Goal: Task Accomplishment & Management: Manage account settings

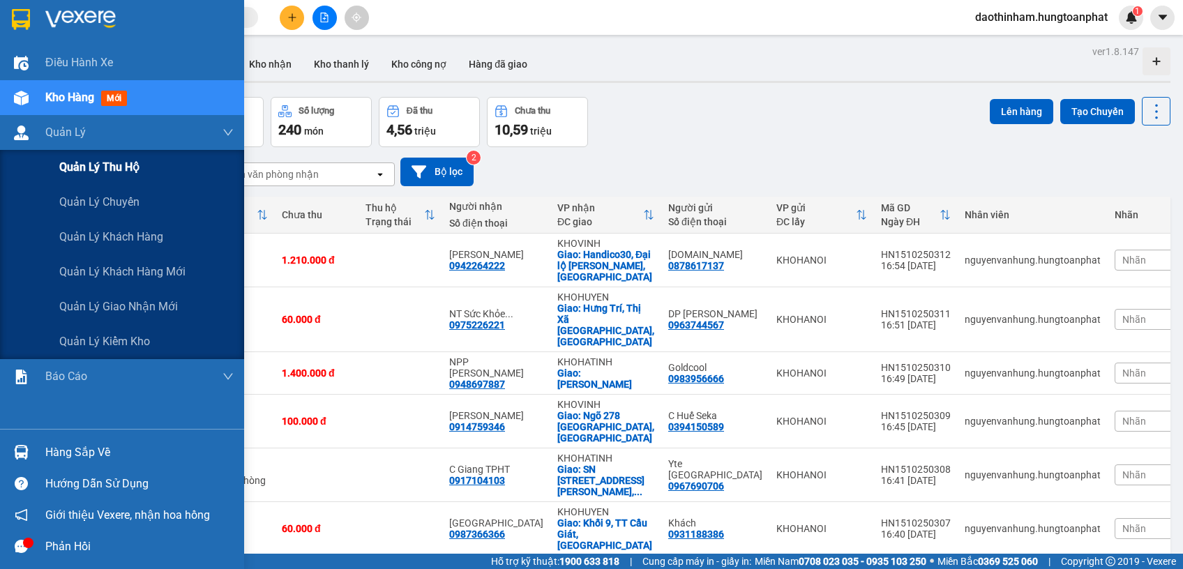
click at [111, 176] on div "Quản lý thu hộ" at bounding box center [146, 167] width 174 height 35
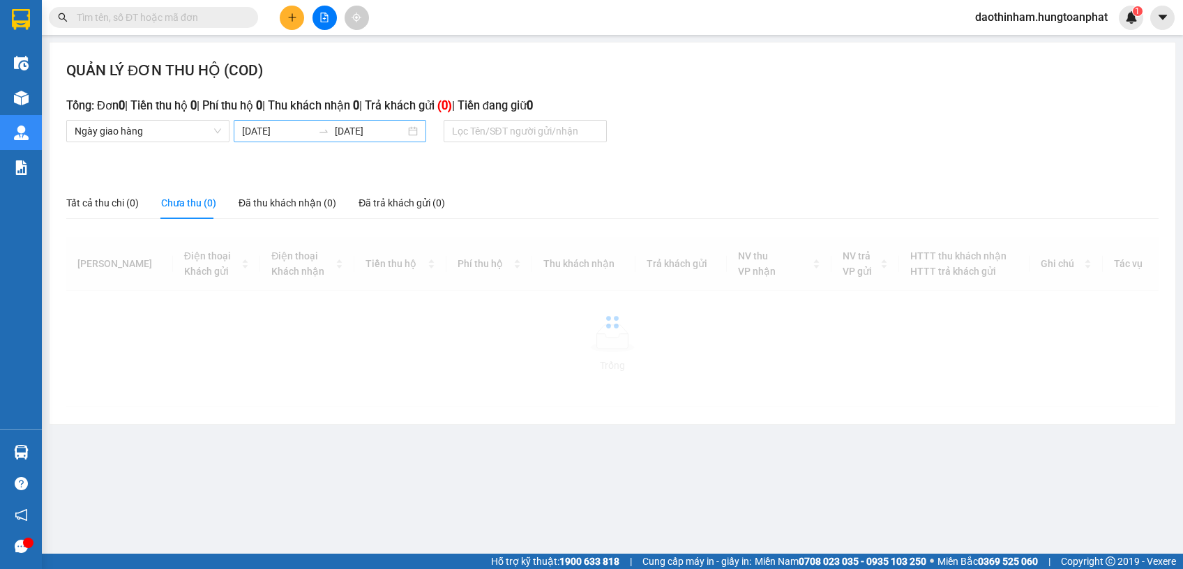
click at [308, 128] on body "Kết quả tìm kiếm ( 0 ) Bộ lọc No Data daothinham.hungtoanphat 1 Điều hành xe Kh…" at bounding box center [591, 284] width 1183 height 569
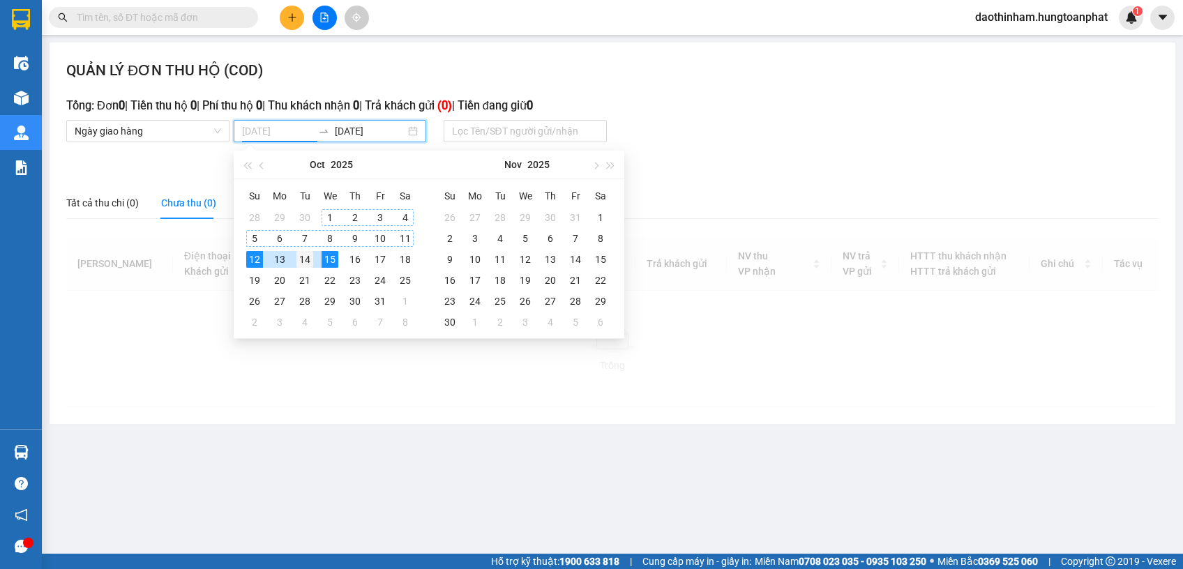
type input "14/10/2025"
click at [310, 261] on div "14" at bounding box center [304, 259] width 17 height 17
type input "14/10/2025"
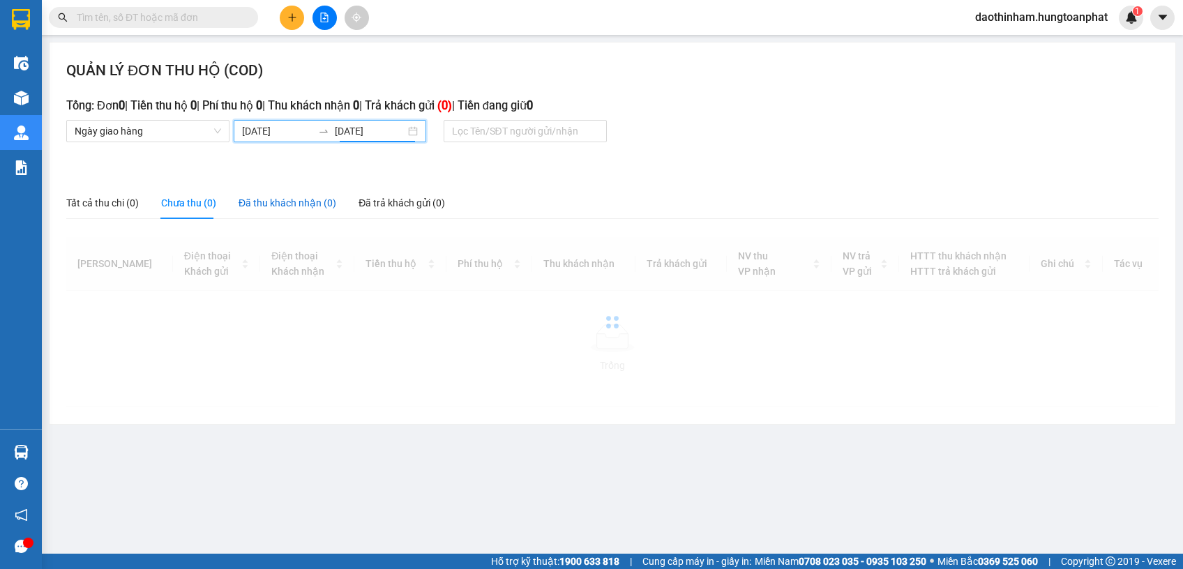
click at [301, 197] on div "Đã thu khách nhận (0)" at bounding box center [287, 202] width 98 height 15
click at [273, 137] on input "14/10/2025" at bounding box center [277, 130] width 70 height 15
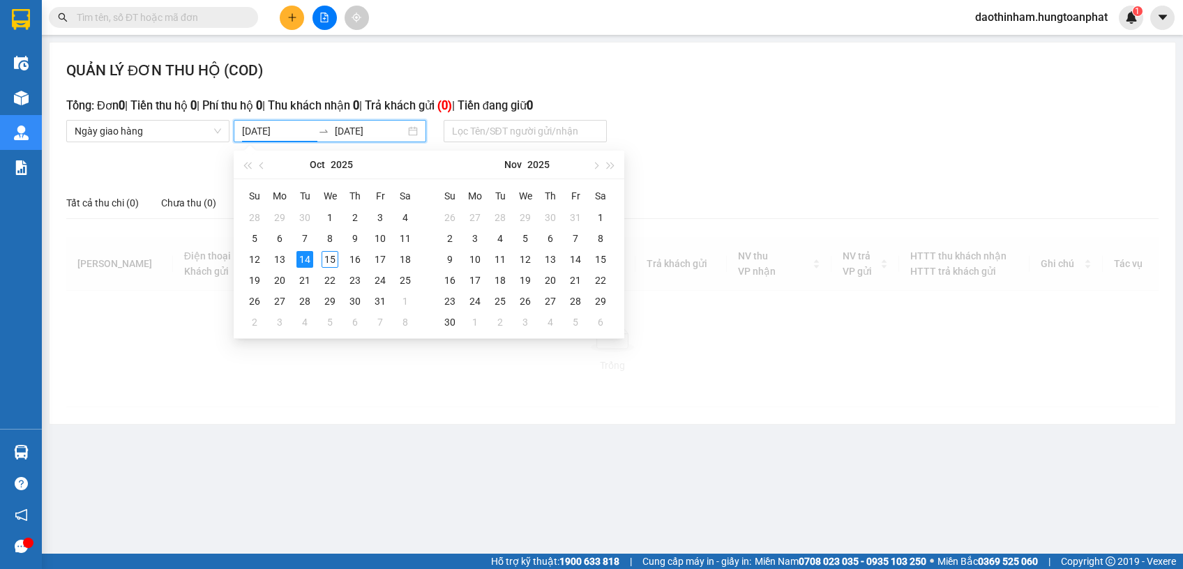
type input "14/10/2025"
click at [303, 258] on div "14" at bounding box center [304, 259] width 17 height 17
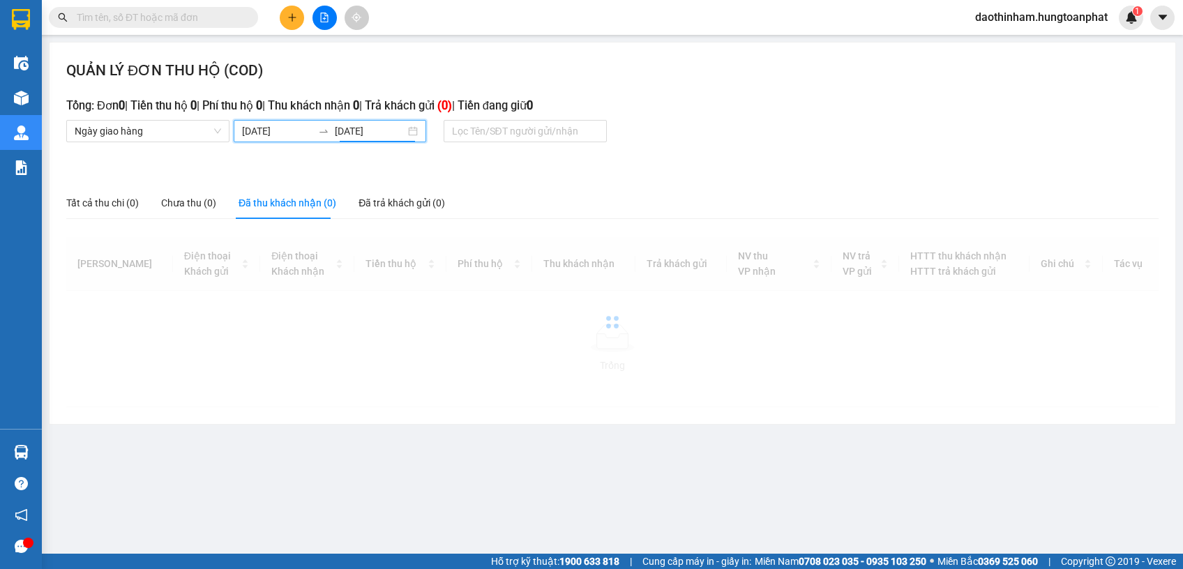
click at [303, 197] on div "Đã thu khách nhận (0)" at bounding box center [287, 202] width 98 height 15
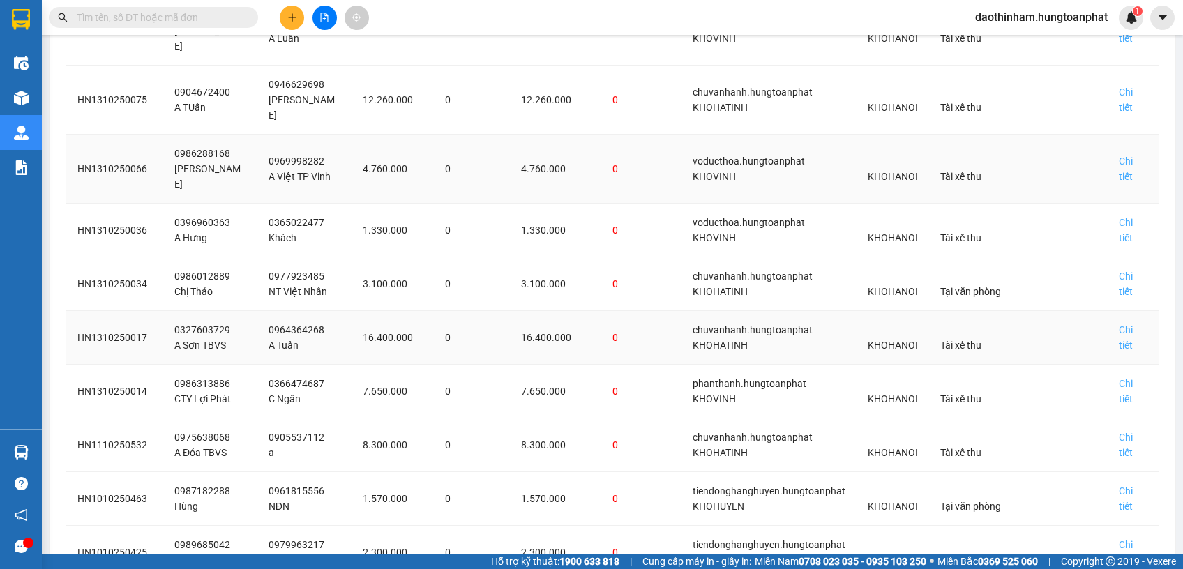
scroll to position [348, 0]
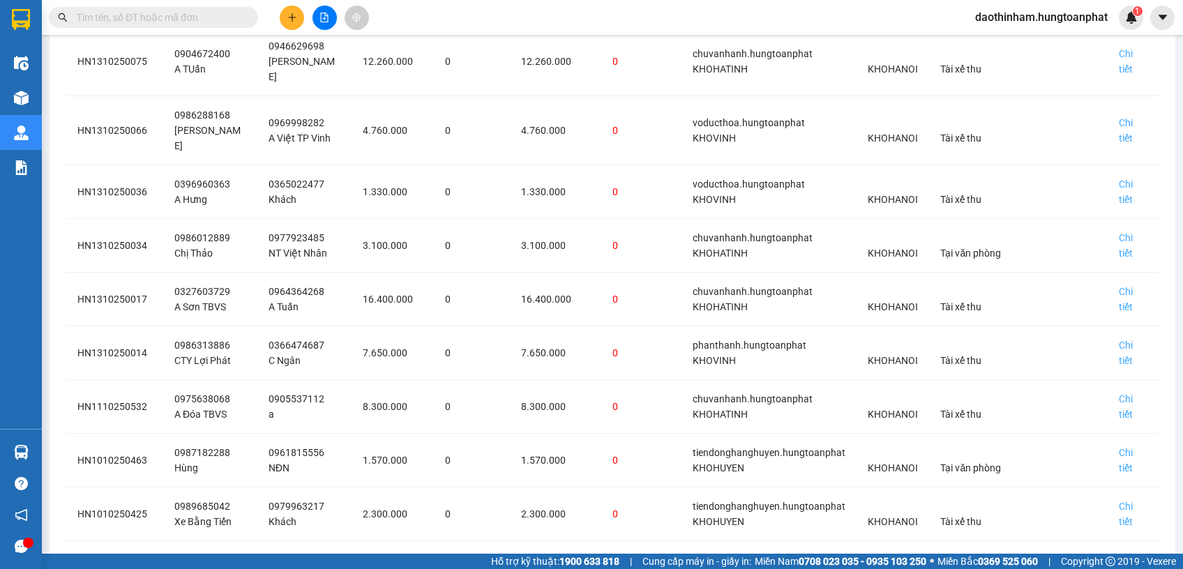
click at [1086, 558] on div "10 / trang" at bounding box center [1122, 569] width 73 height 22
click at [1107, 490] on div "20 / trang" at bounding box center [1121, 497] width 55 height 15
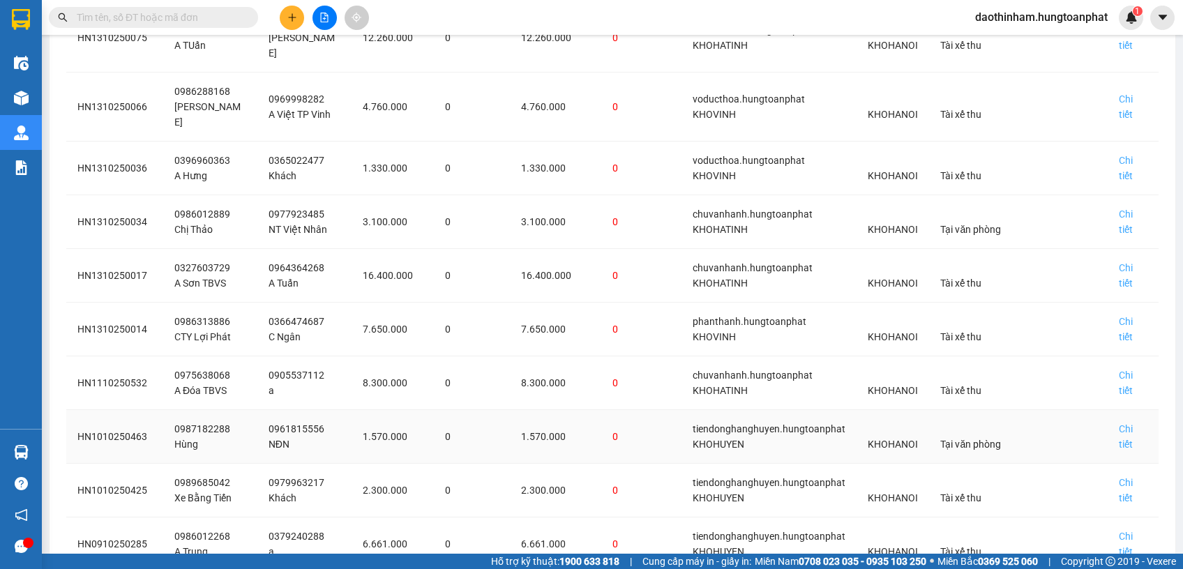
scroll to position [402, 0]
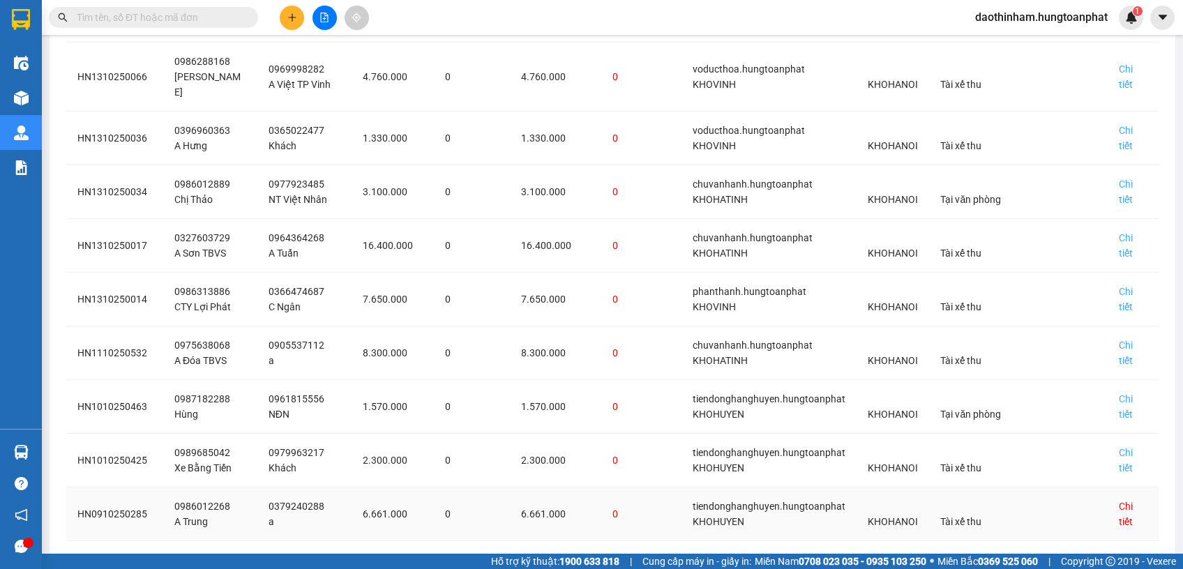
click at [1119, 499] on div "Chi tiết" at bounding box center [1133, 514] width 29 height 31
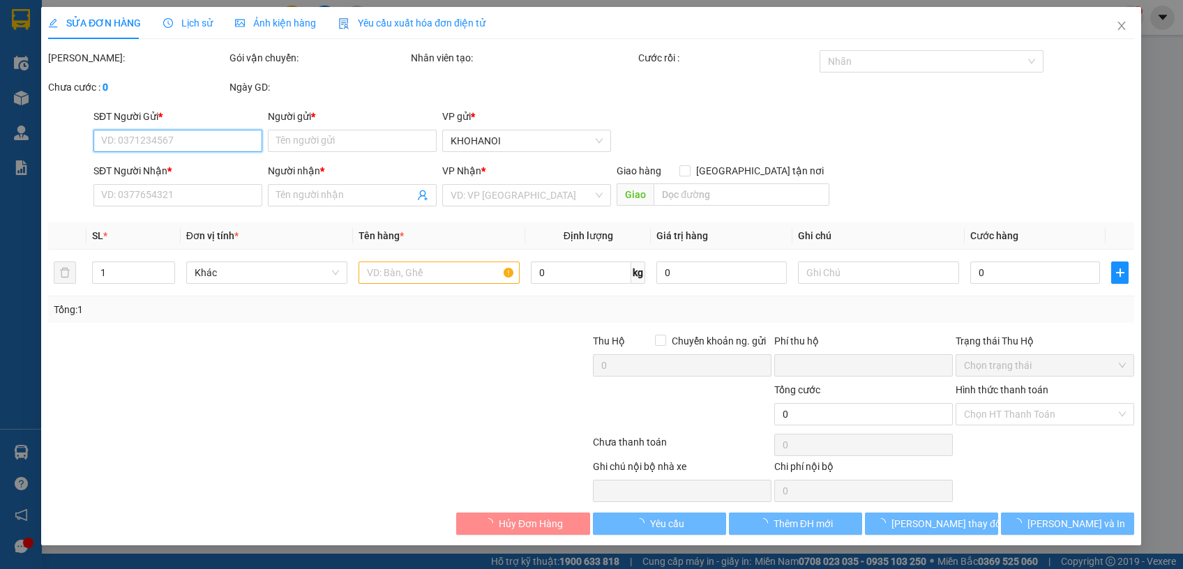
type input "0986012268"
type input "A Trung"
type input "0379240288"
type input "a"
checkbox input "true"
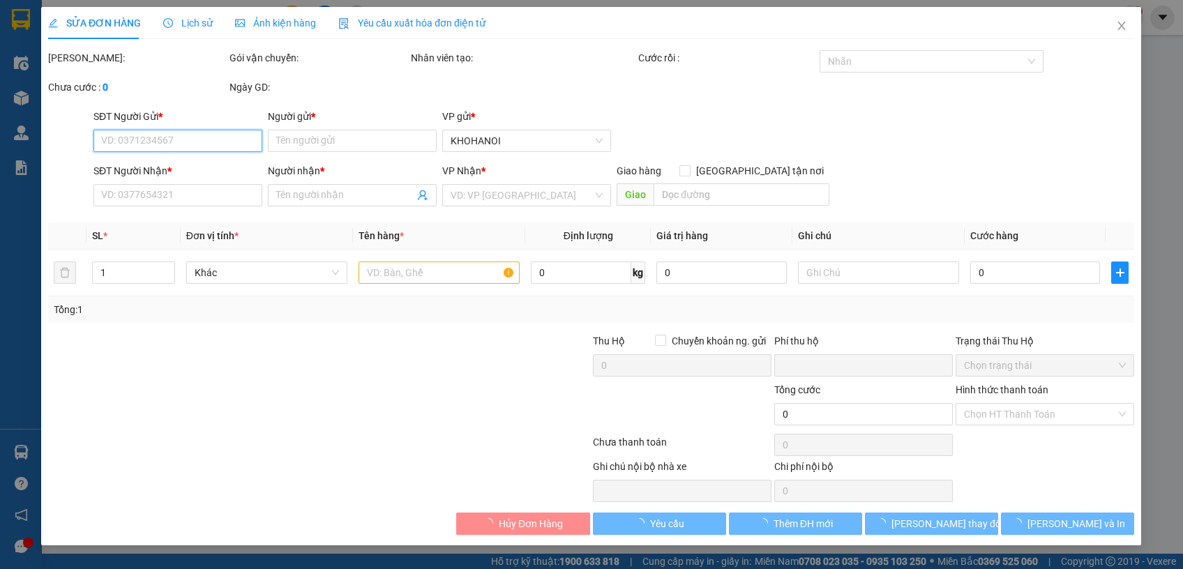
type input "X4 Quỳnh Thạch , Quỳnh Lưu, NA"
checkbox input "true"
type input "6.661.000"
type input "0"
type input "450.000"
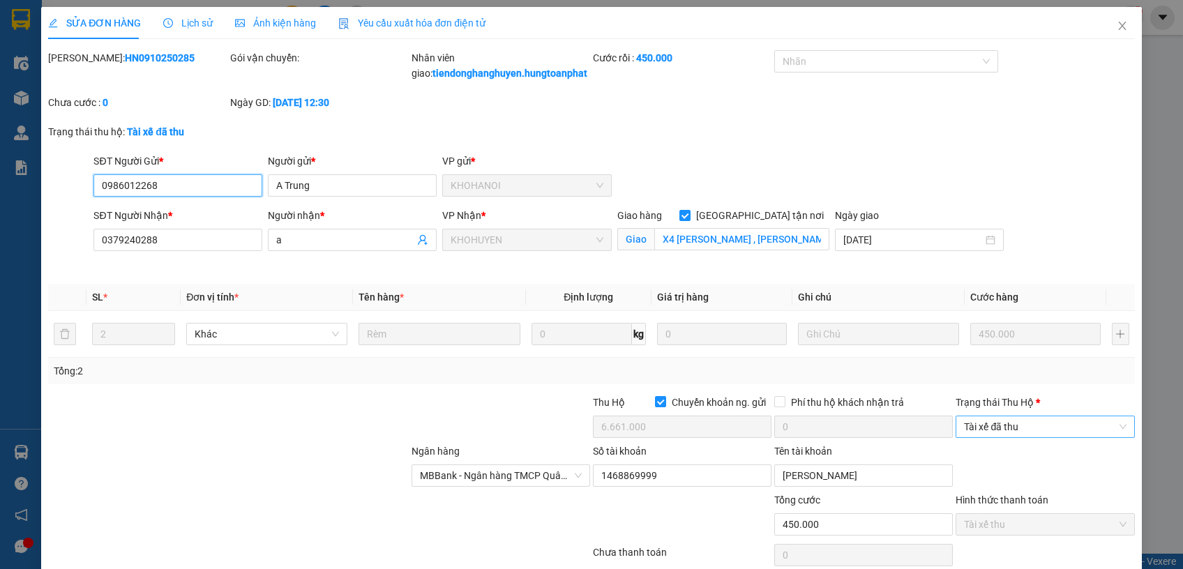
click at [1029, 437] on span "Tài xế đã thu" at bounding box center [1045, 426] width 162 height 21
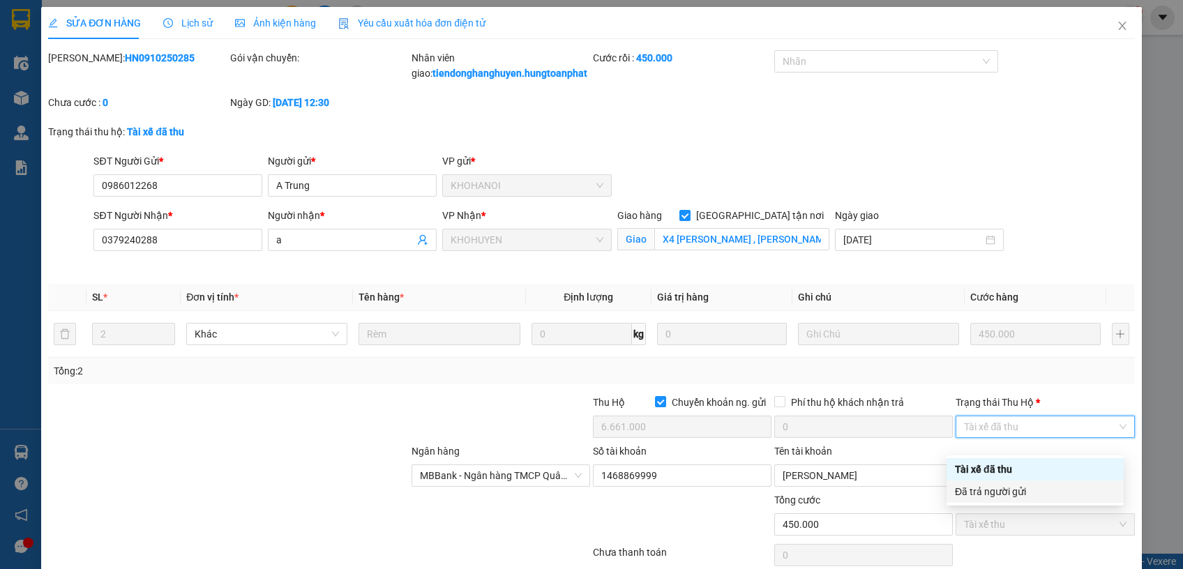
click at [1008, 491] on div "Đã trả người gửi" at bounding box center [1035, 491] width 160 height 15
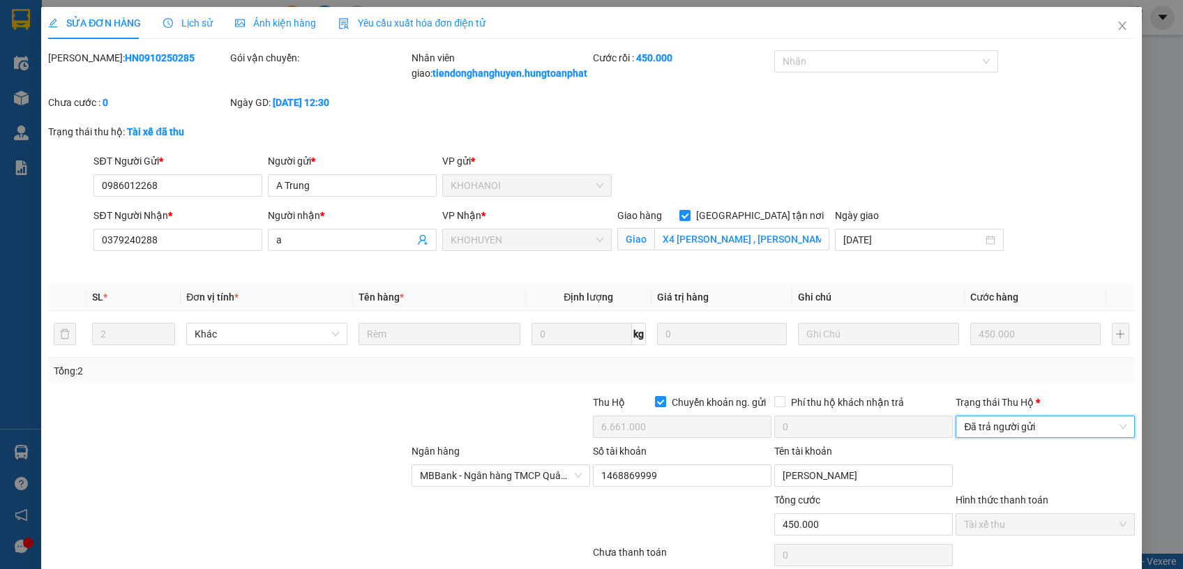
scroll to position [74, 0]
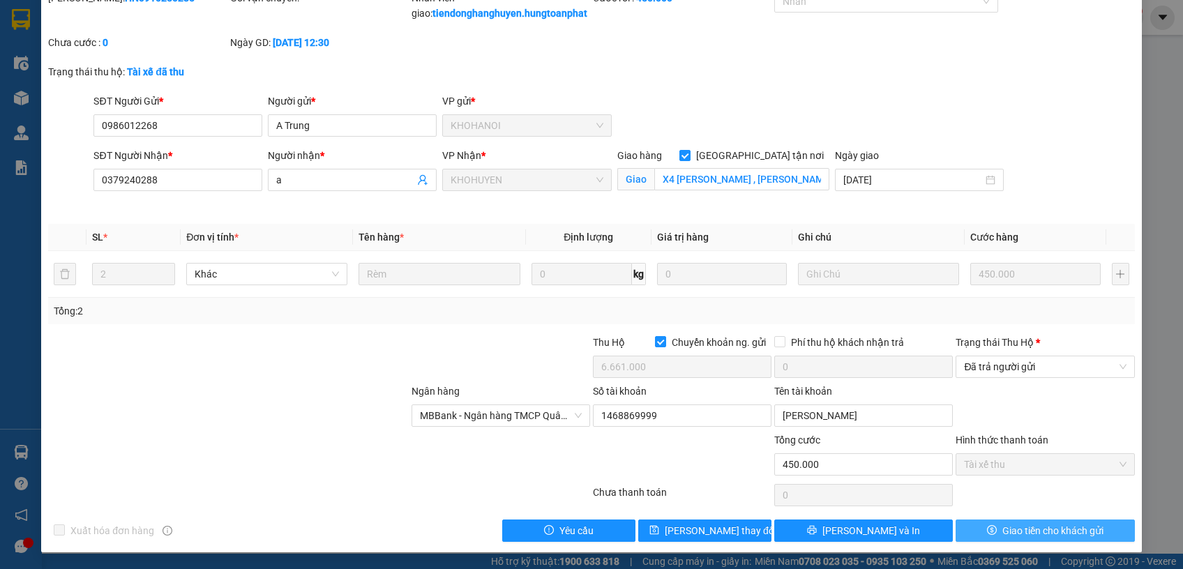
click at [1014, 536] on span "Giao tiền cho khách gửi" at bounding box center [1052, 530] width 101 height 15
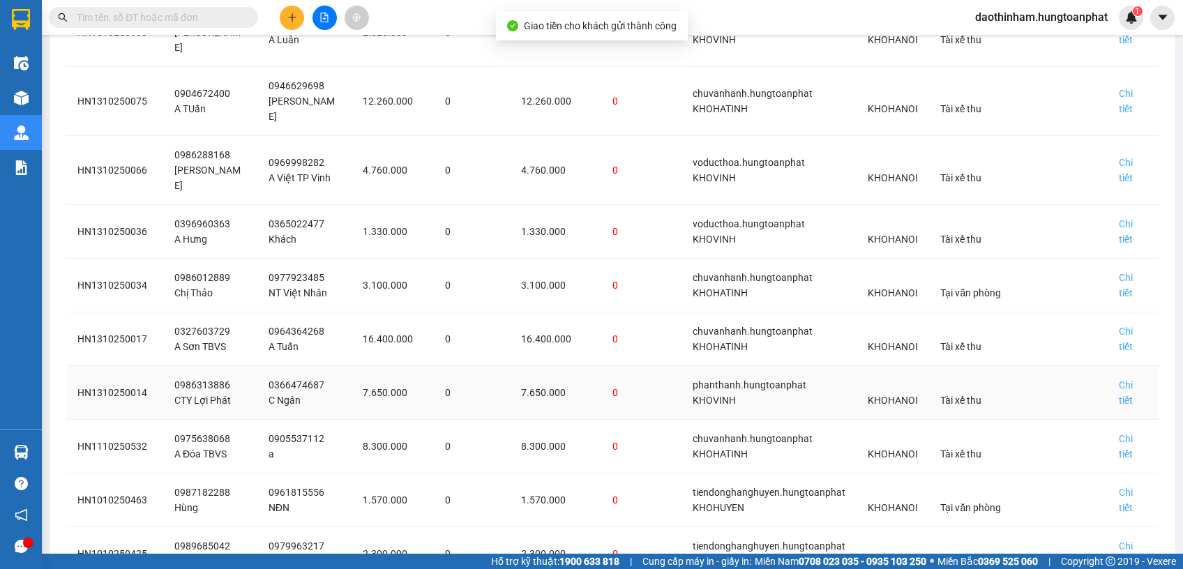
scroll to position [348, 0]
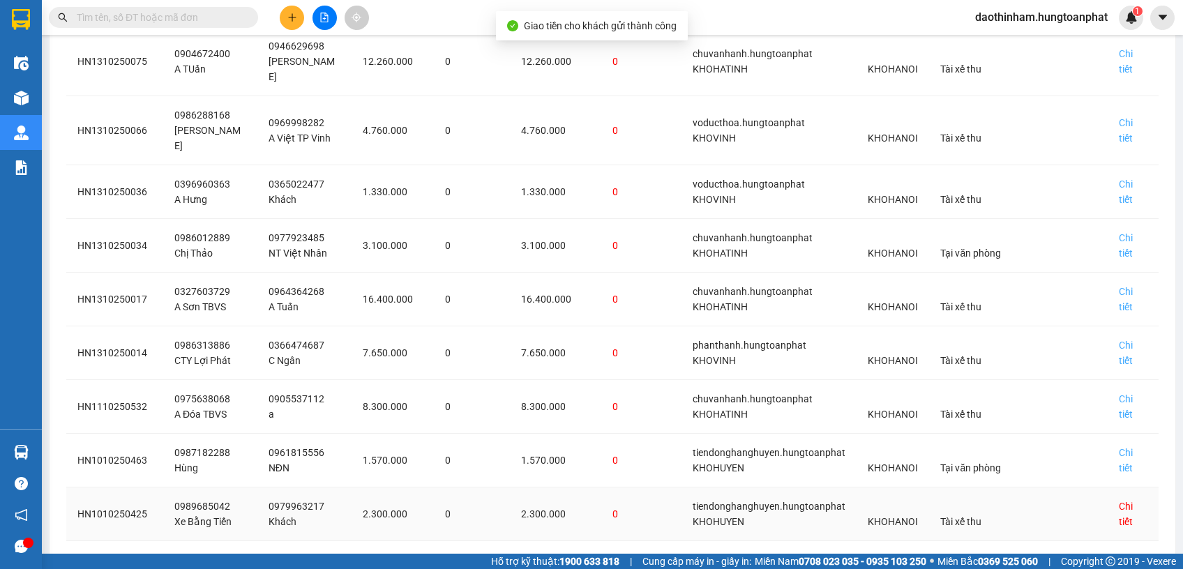
click at [1119, 499] on div "Chi tiết" at bounding box center [1133, 514] width 29 height 31
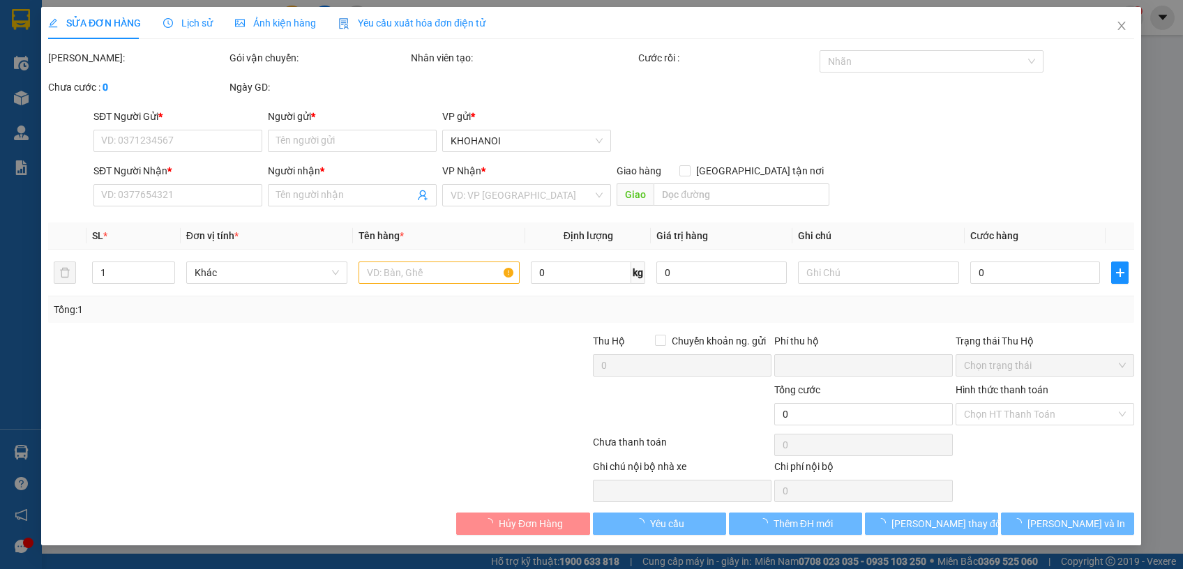
type input "0989685042"
type input "Xe Bằng Tiến"
type input "0979963217"
type input "Khách"
checkbox input "true"
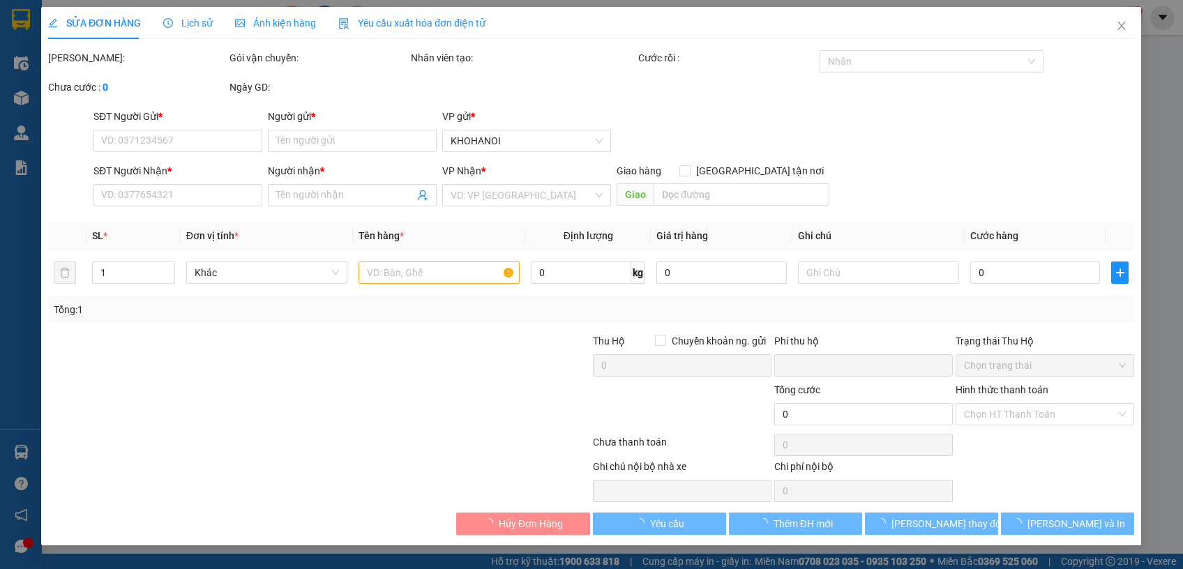
type input "Kỳ Sơn, Tam Kỳ, Nghệ An"
checkbox input "true"
type input "2.300.000"
type input "0"
type input "200.000"
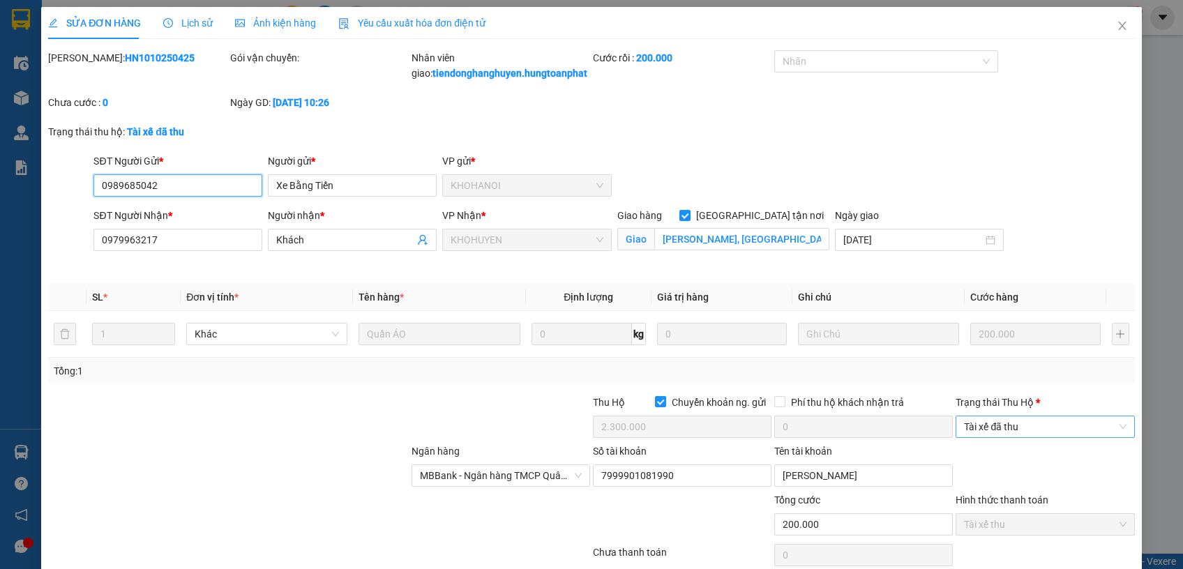
click at [1013, 437] on span "Tài xế đã thu" at bounding box center [1045, 426] width 162 height 21
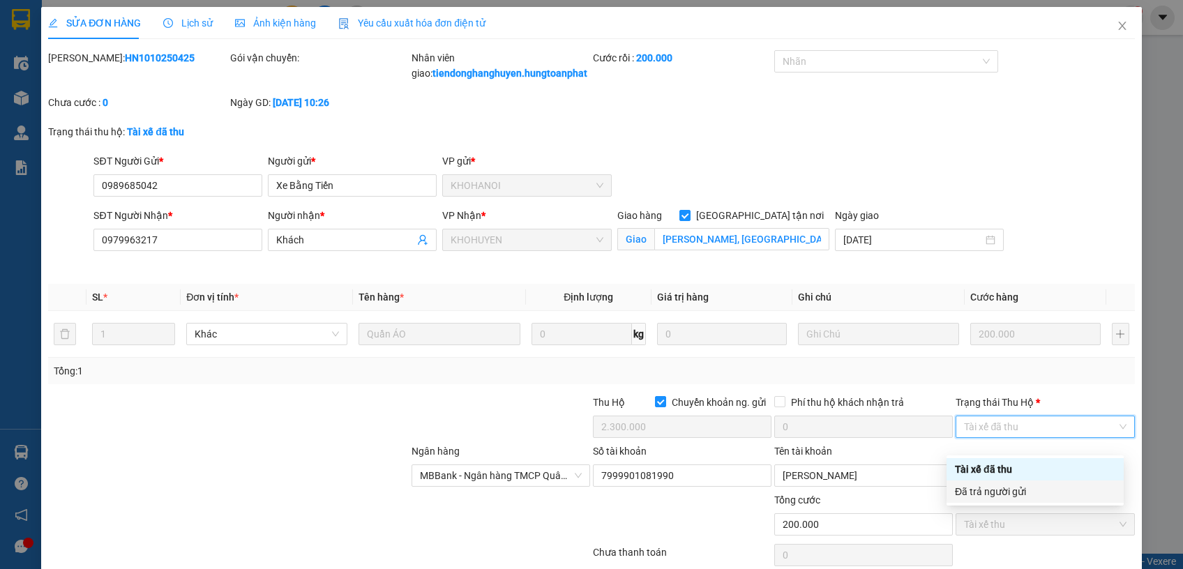
click at [1015, 487] on div "Đã trả người gửi" at bounding box center [1035, 491] width 160 height 15
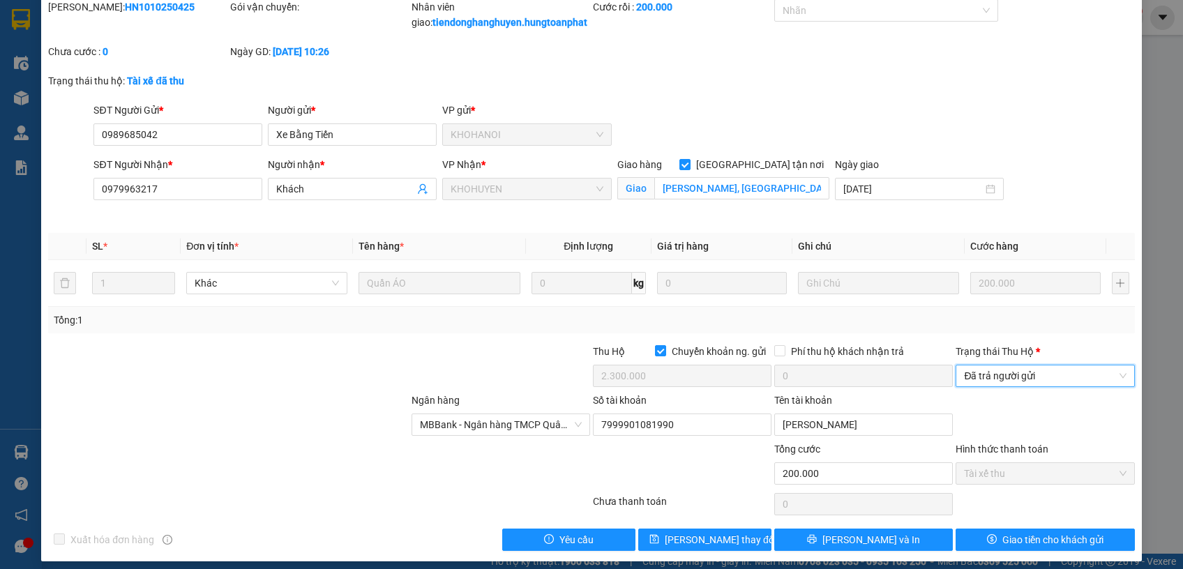
scroll to position [74, 0]
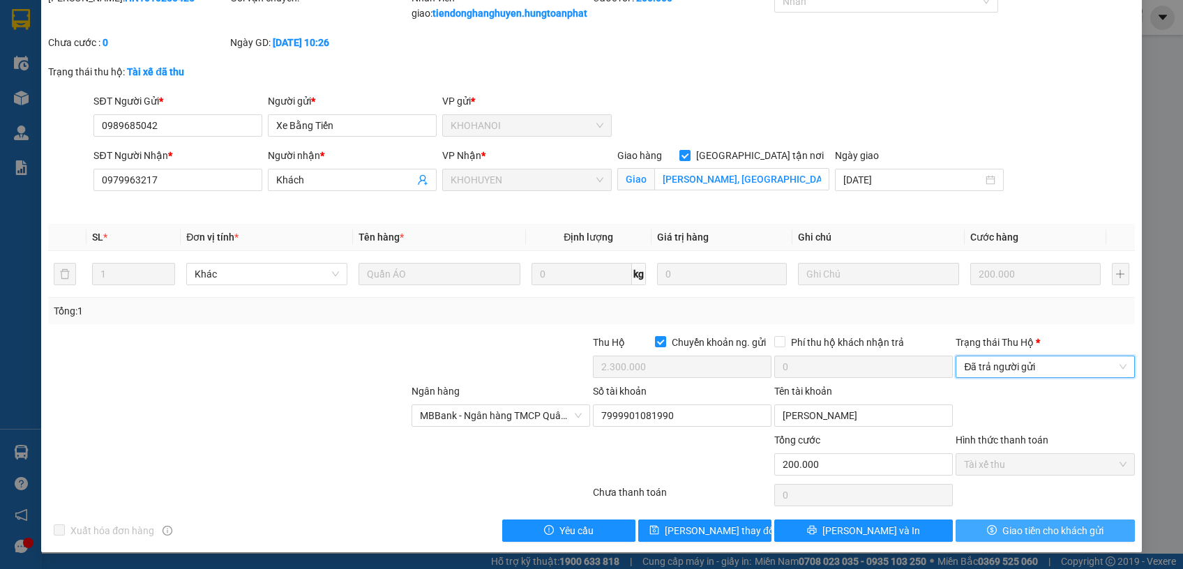
click at [1054, 531] on span "Giao tiền cho khách gửi" at bounding box center [1052, 530] width 101 height 15
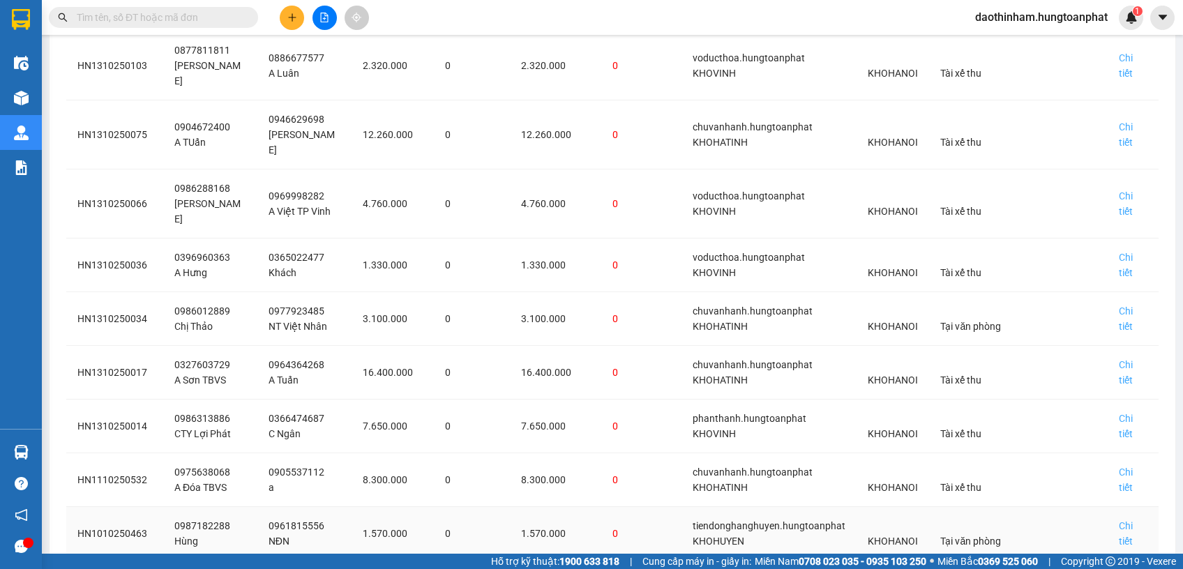
scroll to position [294, 0]
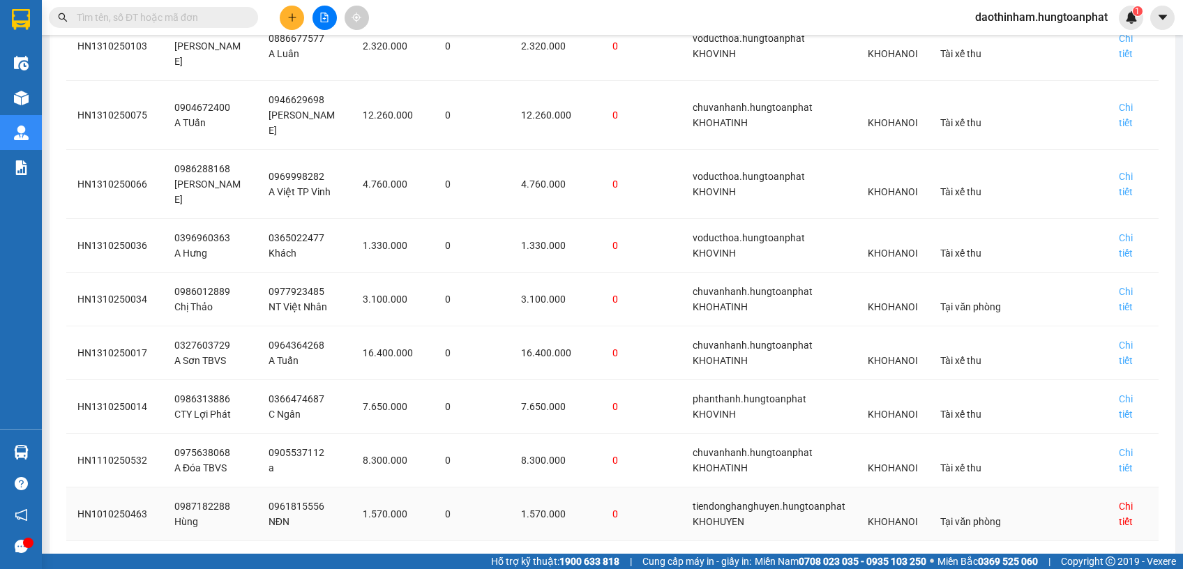
click at [1119, 499] on div "Chi tiết" at bounding box center [1133, 514] width 29 height 31
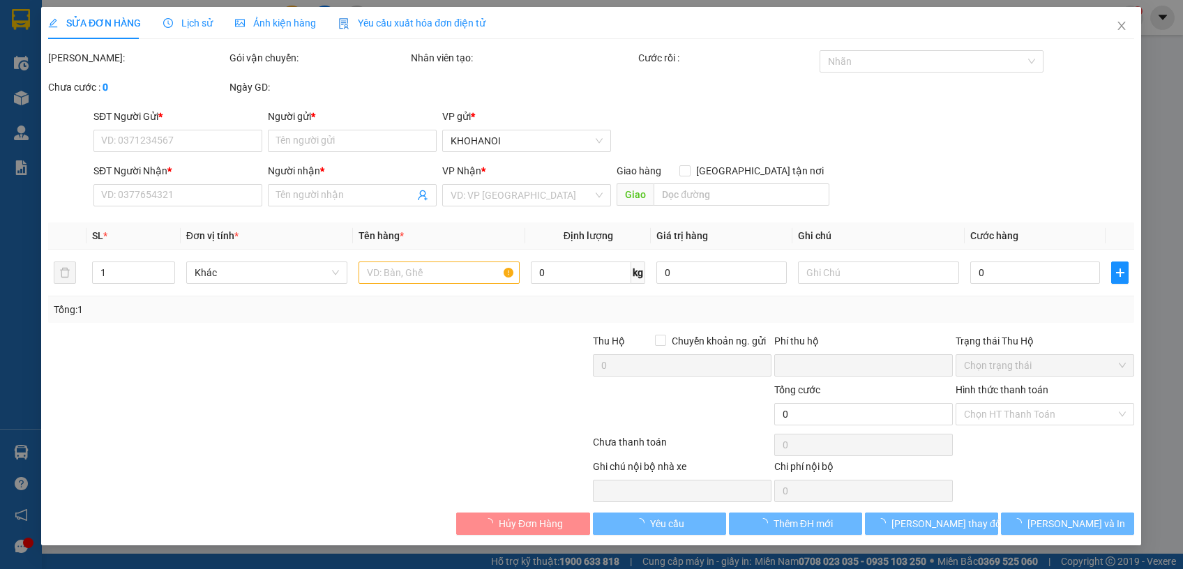
type input "0987182288"
type input "Hùng"
type input "0961815556"
type input "NĐN"
checkbox input "true"
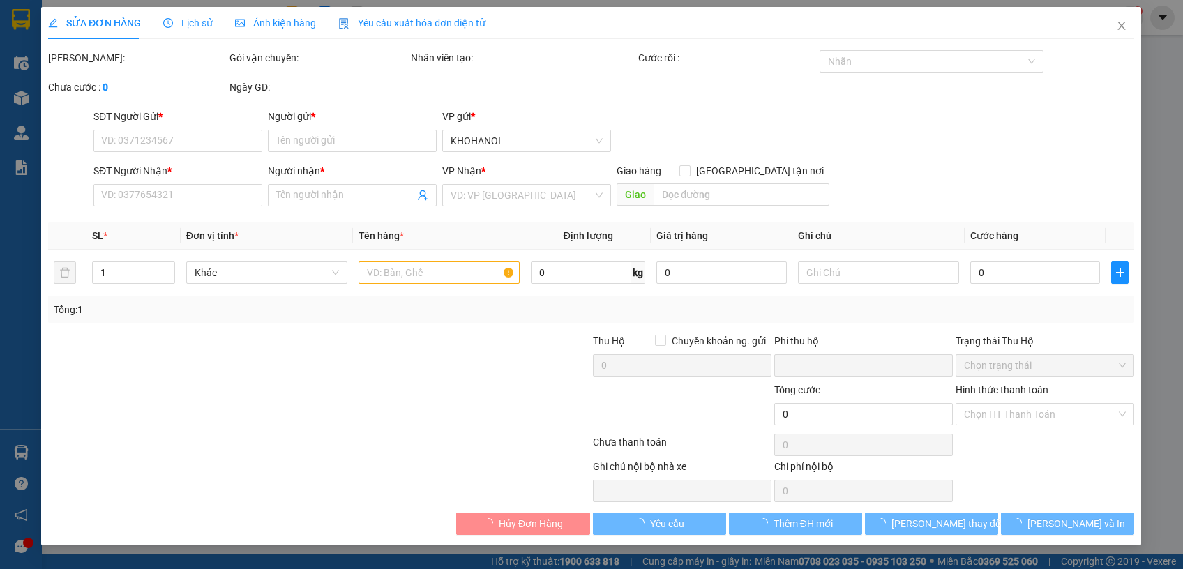
type input "39 Nguyễn Cảnh Hoan, TT Thanh Chương, Na"
checkbox input "true"
type input "1.570.000"
type input "0"
type input "220.000"
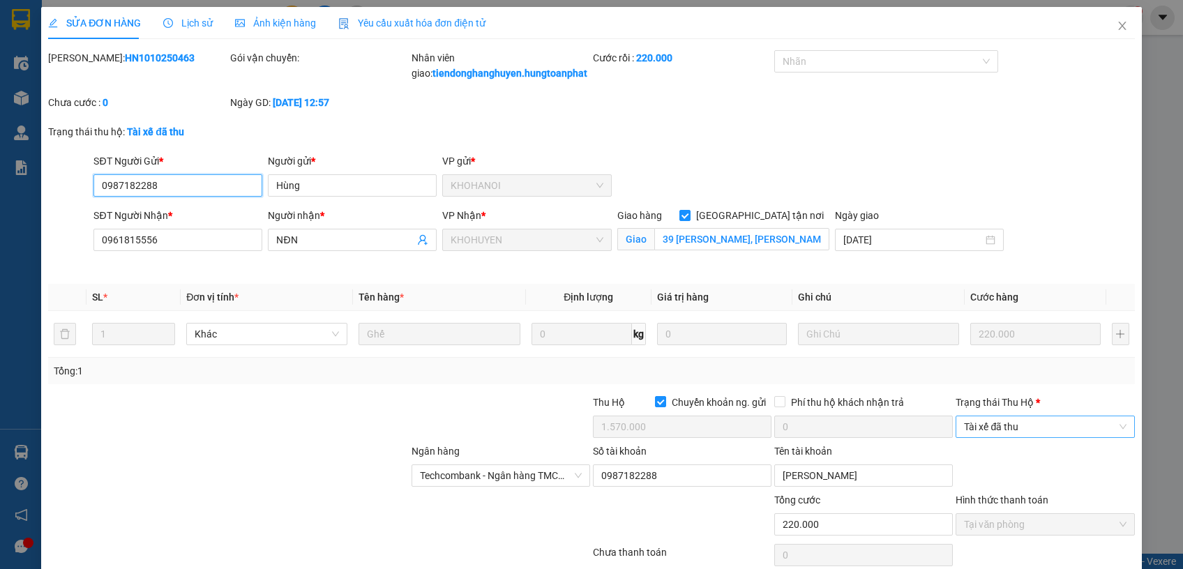
click at [1043, 438] on div "Tài xế đã thu" at bounding box center [1044, 427] width 179 height 22
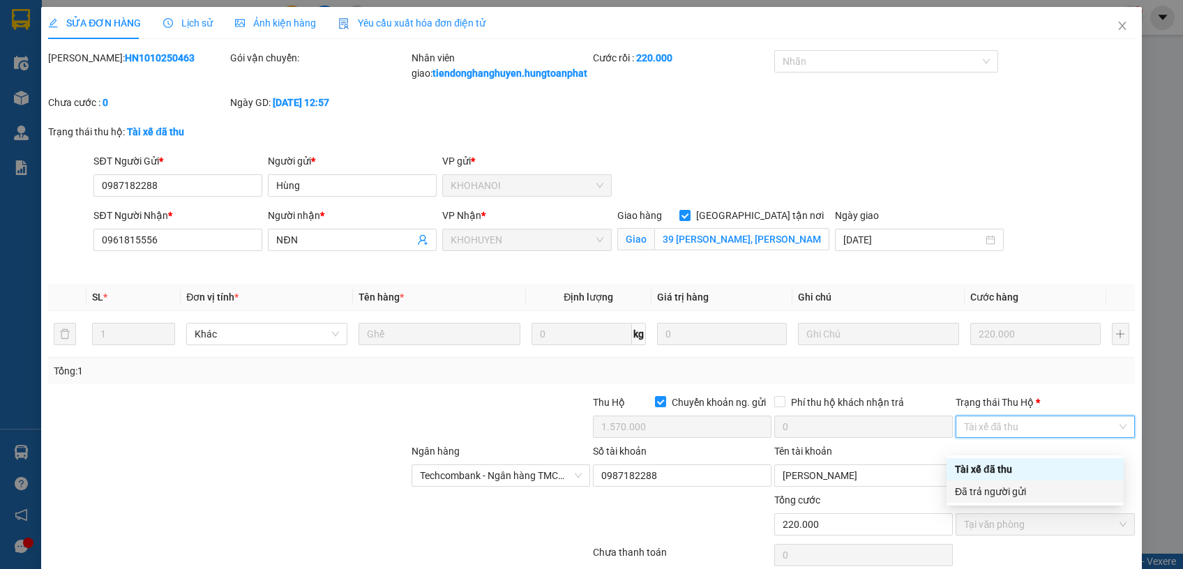
click at [1026, 489] on div "Đã trả người gửi" at bounding box center [1035, 491] width 160 height 15
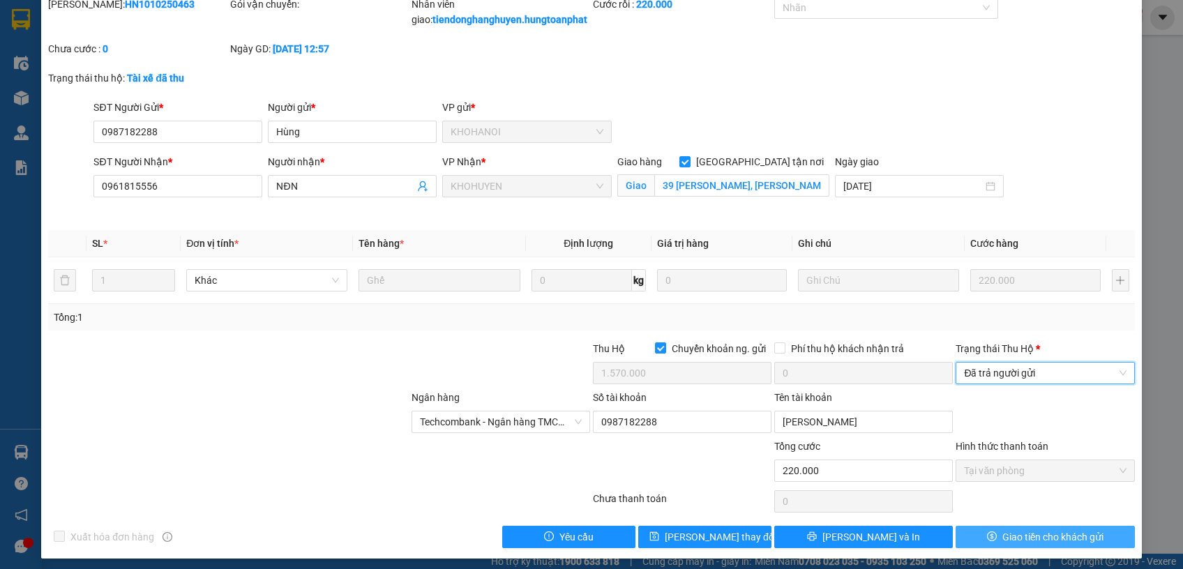
scroll to position [74, 0]
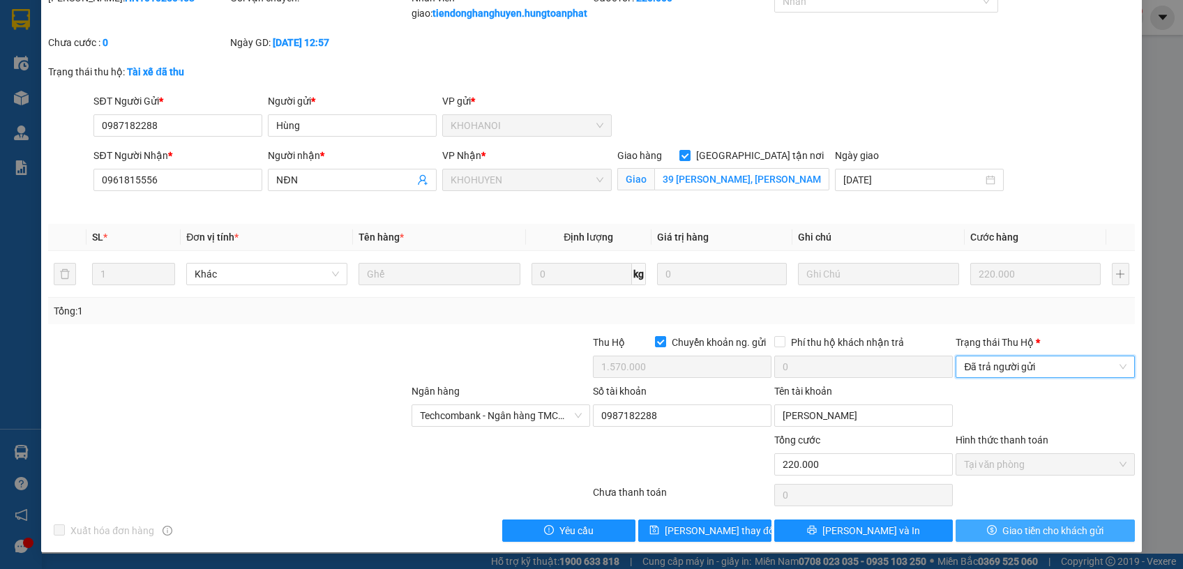
click at [1015, 529] on span "Giao tiền cho khách gửi" at bounding box center [1052, 530] width 101 height 15
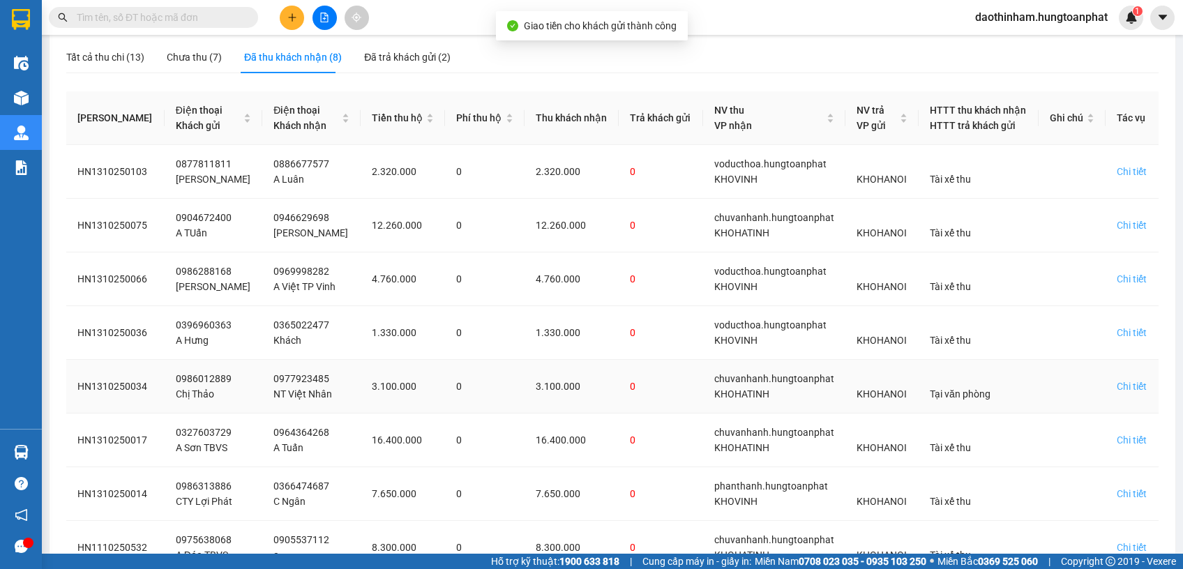
scroll to position [241, 0]
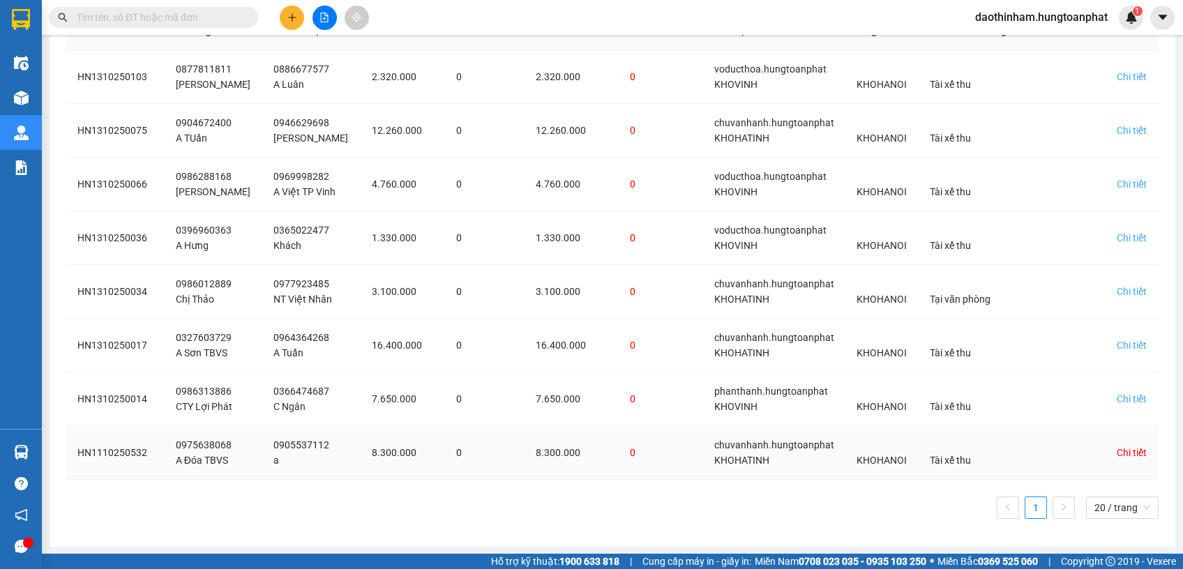
click at [1116, 446] on div "Chi tiết" at bounding box center [1131, 452] width 30 height 15
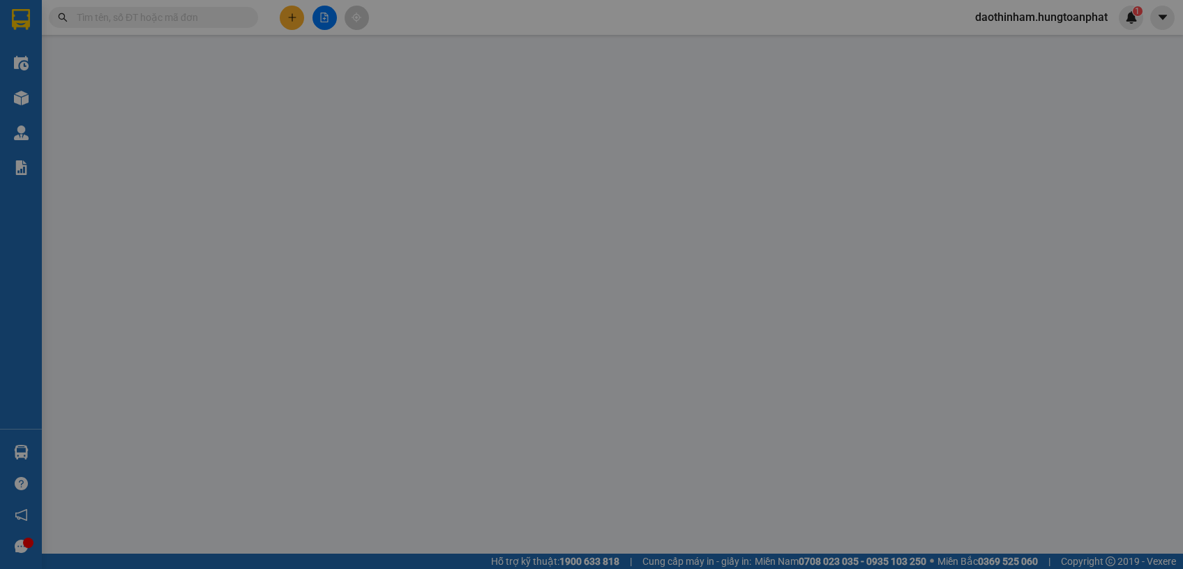
type input "0975638068"
type input "A Đóa TBVS"
type input "0905537112"
type input "a"
checkbox input "true"
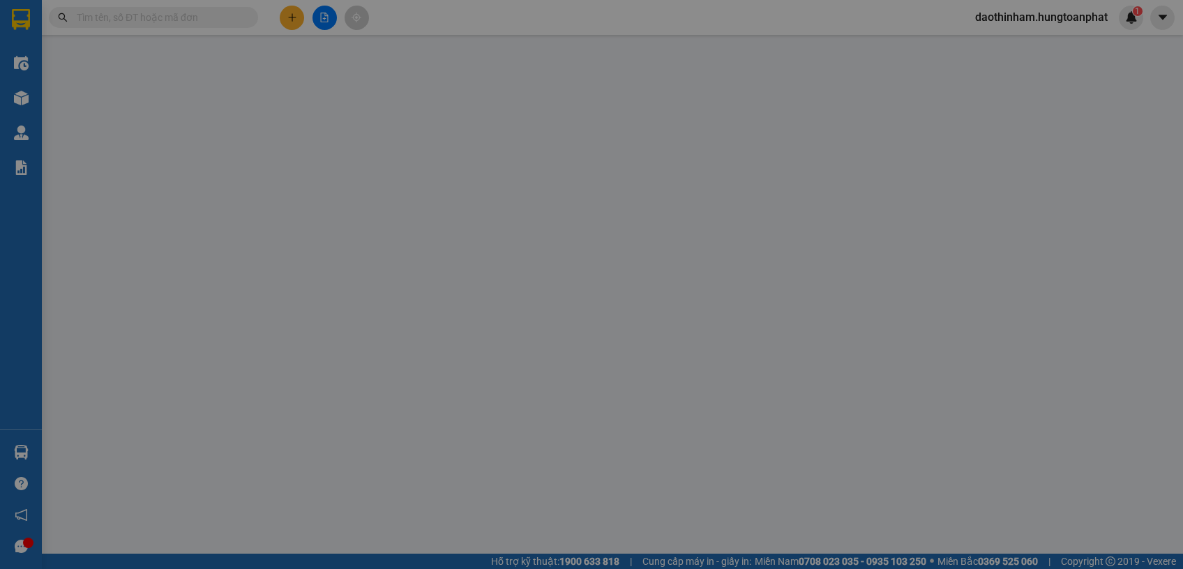
type input "Số 7 Ngõ 10 Phan Hưng Đạo, Phường Đức Thuận, Hà Tĩnh"
checkbox input "true"
type input "8.300.000"
type input "0"
type input "700.000"
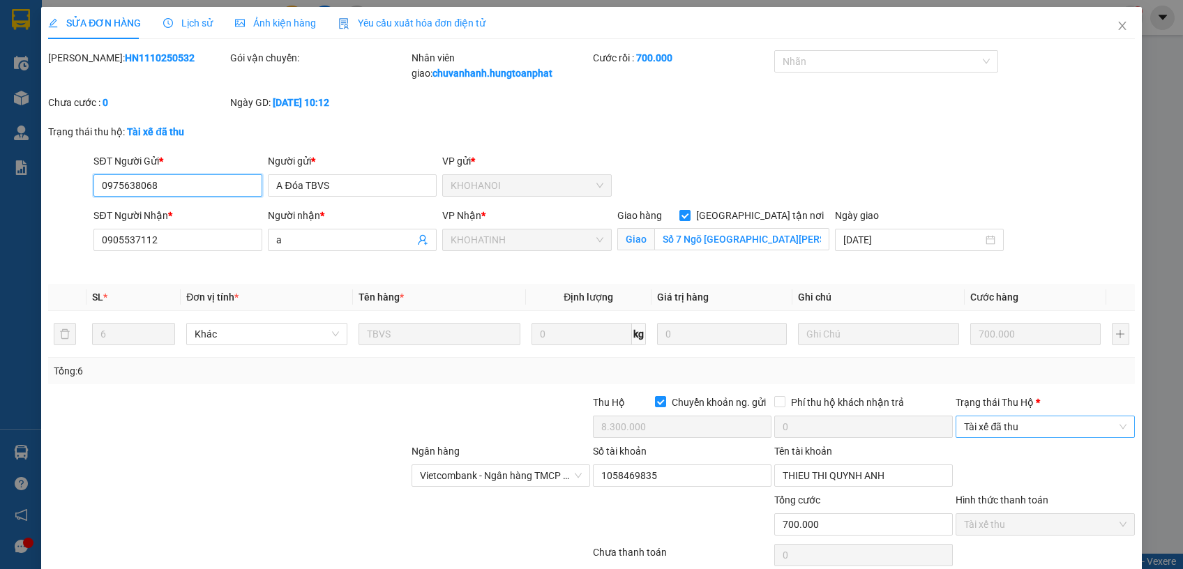
click at [1028, 425] on span "Tài xế đã thu" at bounding box center [1045, 426] width 162 height 21
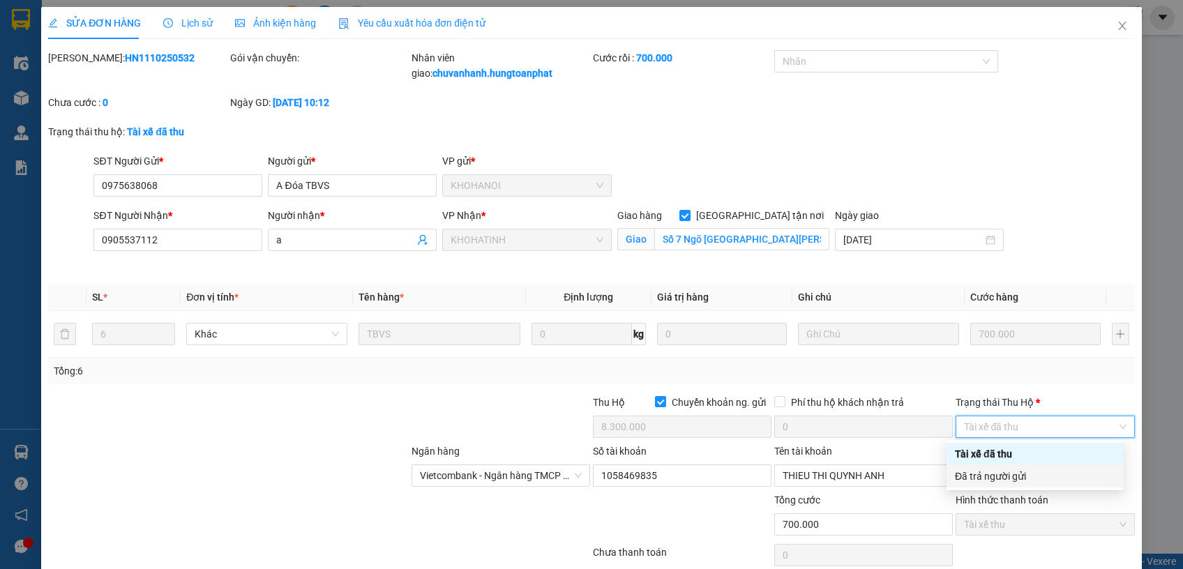
drag, startPoint x: 1015, startPoint y: 475, endPoint x: 1001, endPoint y: 485, distance: 17.4
click at [1015, 475] on div "Đã trả người gửi" at bounding box center [1035, 476] width 160 height 15
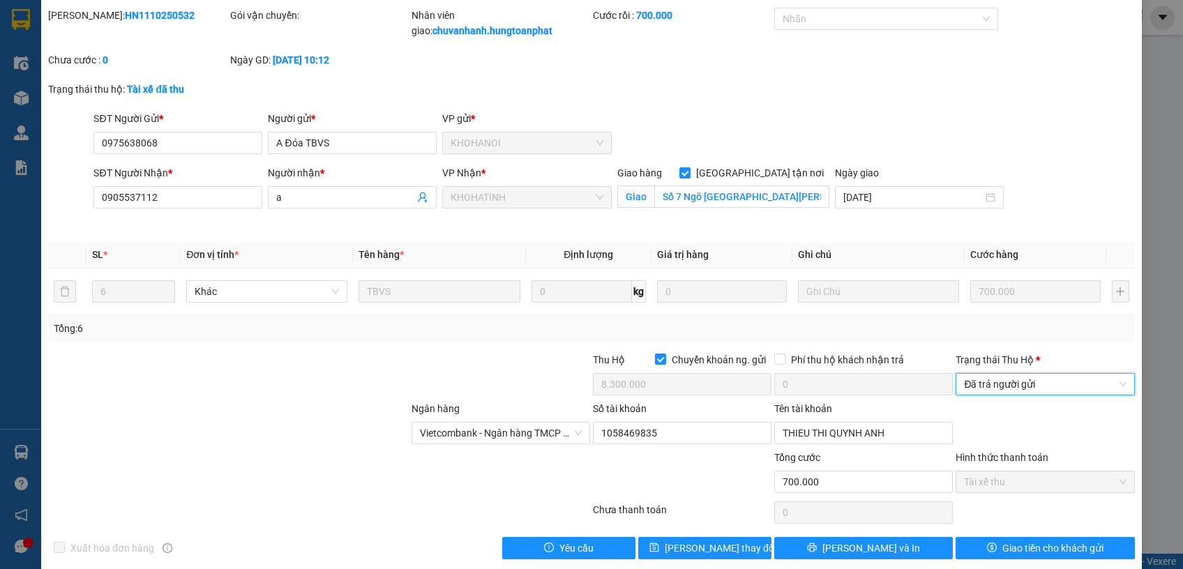
scroll to position [59, 0]
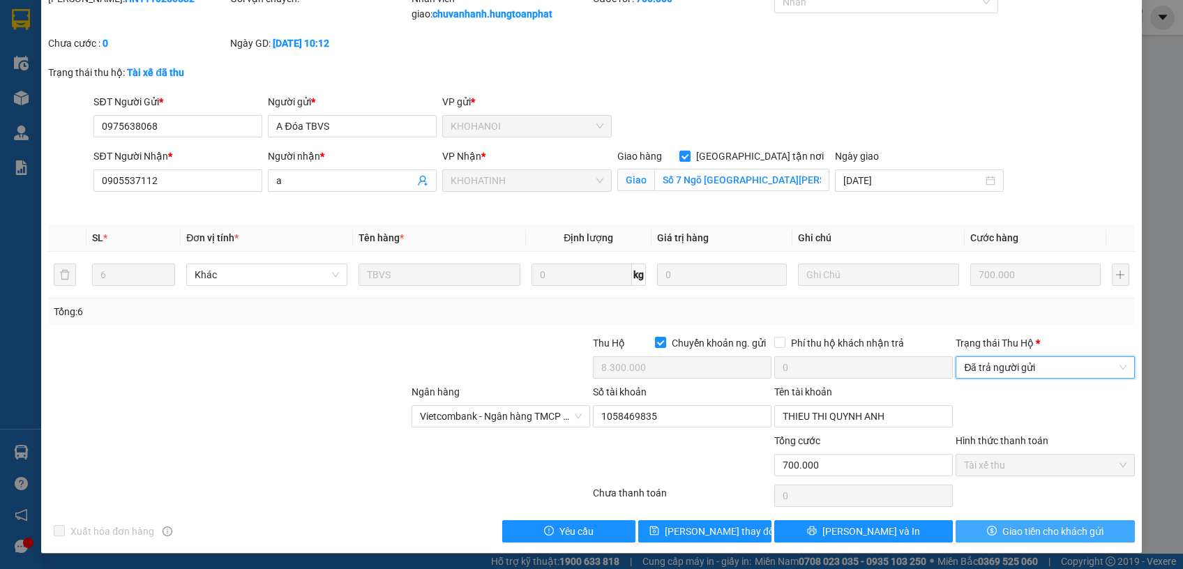
click at [1002, 531] on span "Giao tiền cho khách gửi" at bounding box center [1052, 531] width 101 height 15
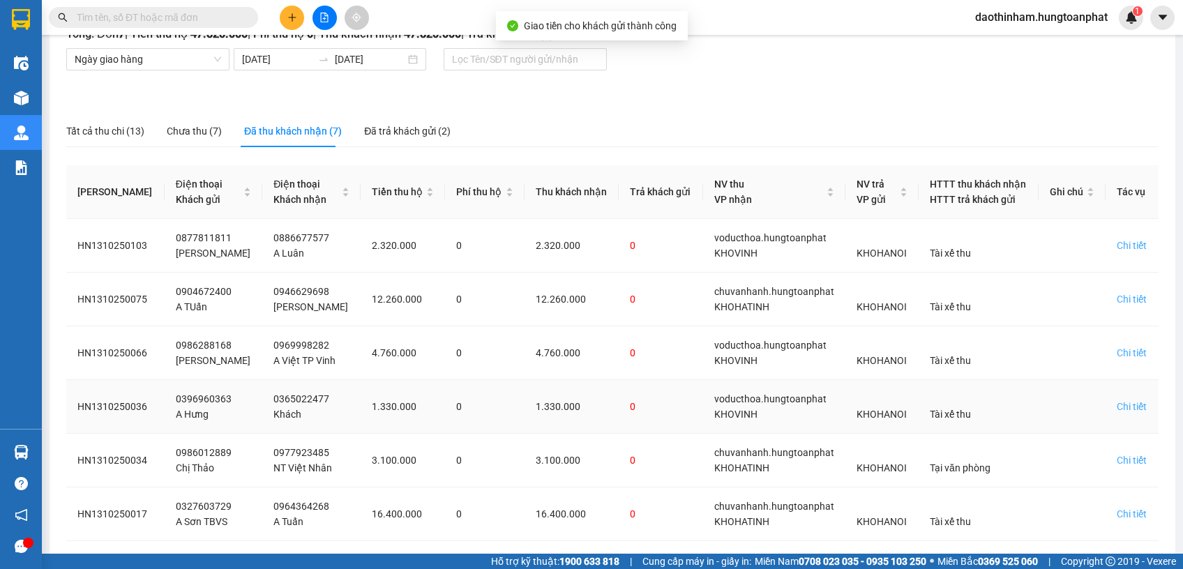
scroll to position [187, 0]
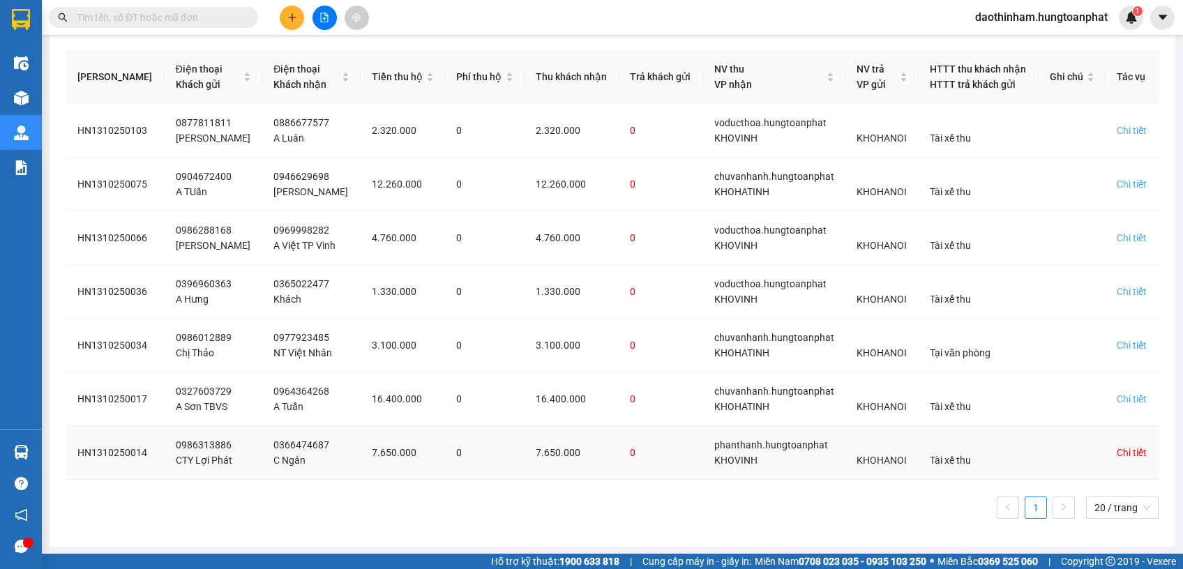
click at [1119, 450] on div "Chi tiết" at bounding box center [1131, 452] width 30 height 15
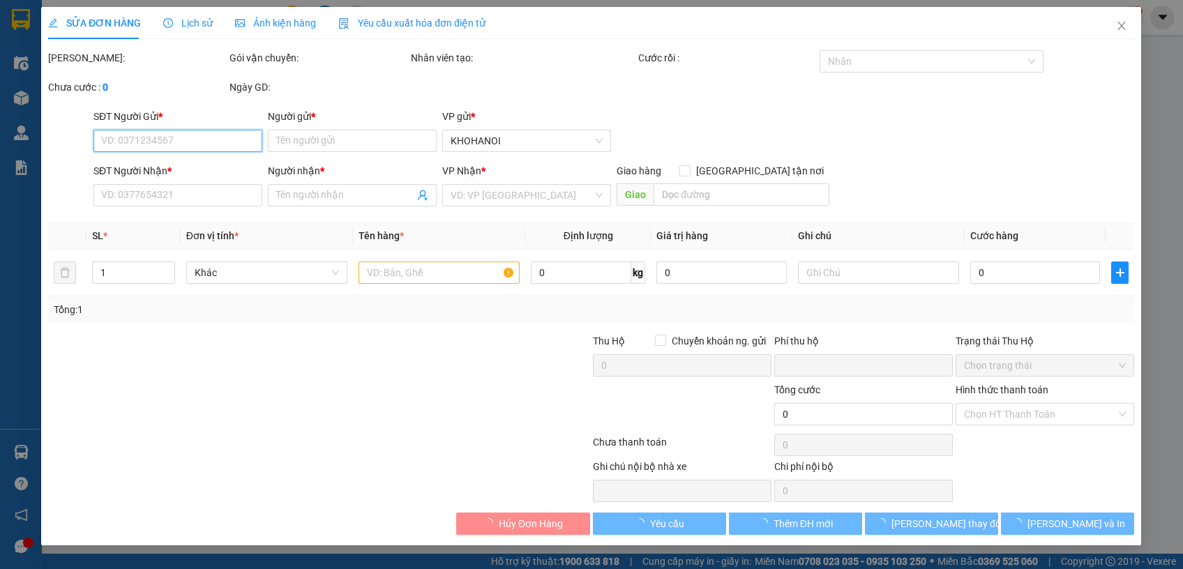
type input "0986313886"
type input "CTY Lợi Phát"
type input "0366474687"
type input "C Ngân"
checkbox input "true"
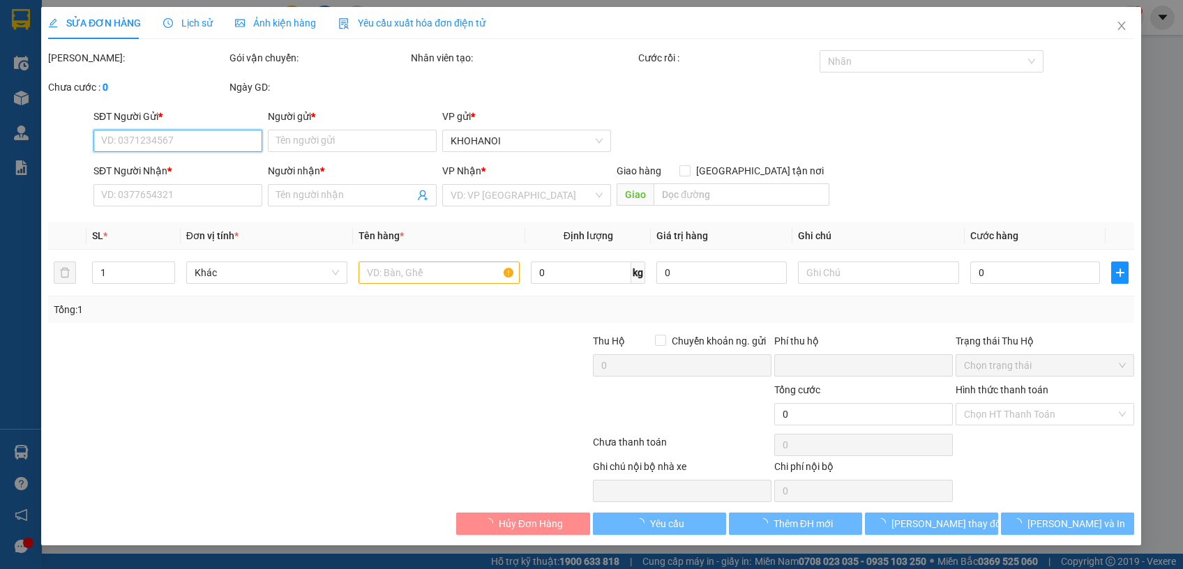
type input "30 Đặng Tất, Quang Trung , Nghệ An"
checkbox input "true"
type input "7.650.000"
type input "0"
type input "350.000"
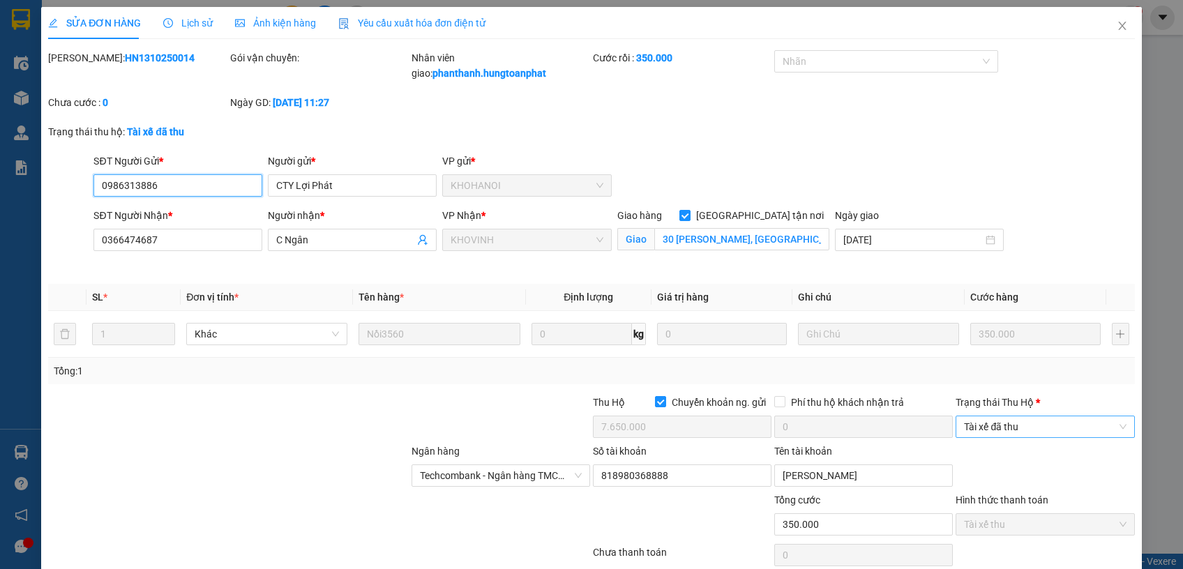
click at [970, 430] on span "Tài xế đã thu" at bounding box center [1045, 426] width 162 height 21
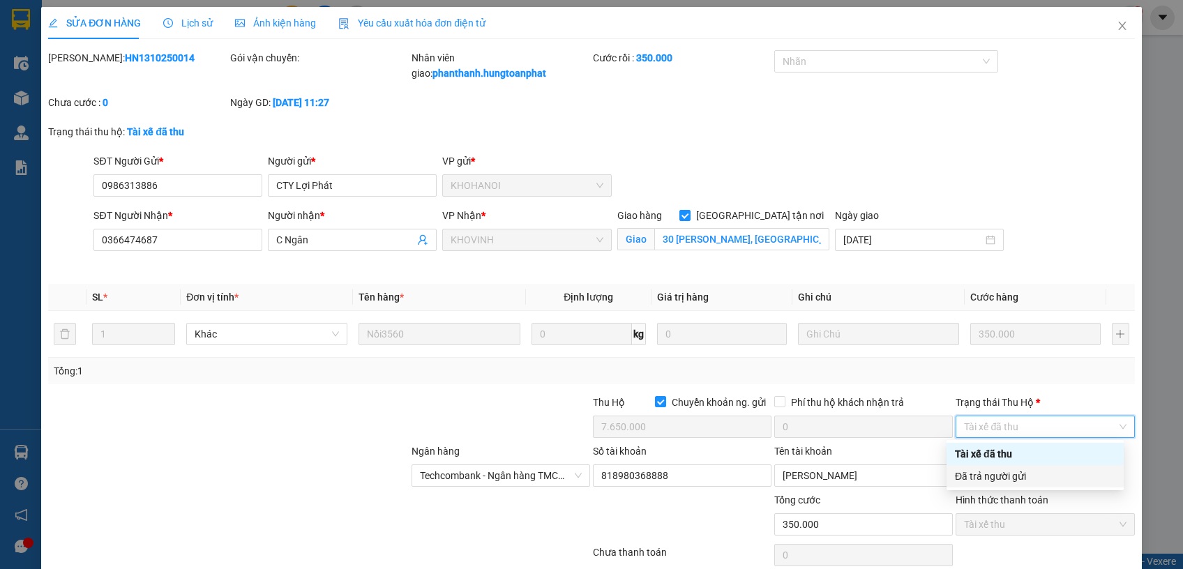
click at [962, 475] on div "Đã trả người gửi" at bounding box center [1035, 476] width 160 height 15
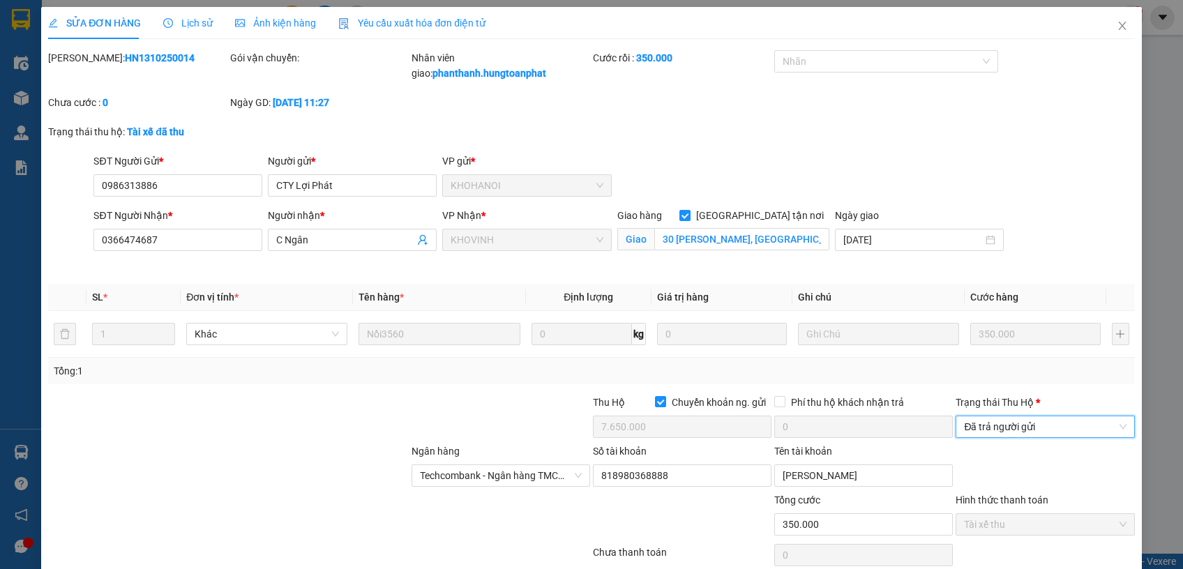
scroll to position [59, 0]
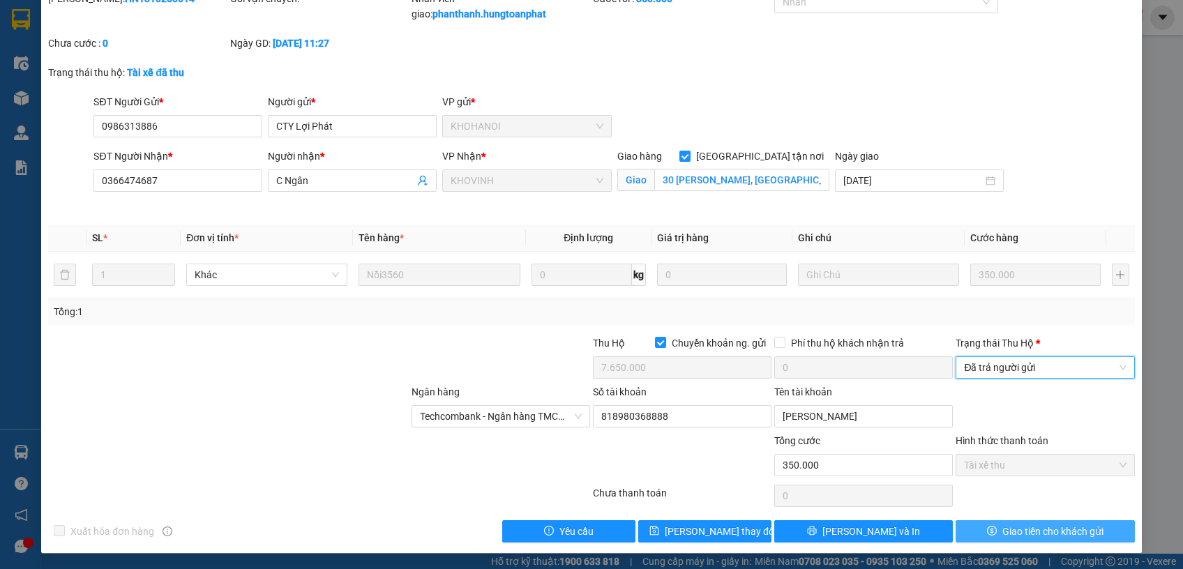
click at [1013, 527] on span "Giao tiền cho khách gửi" at bounding box center [1052, 531] width 101 height 15
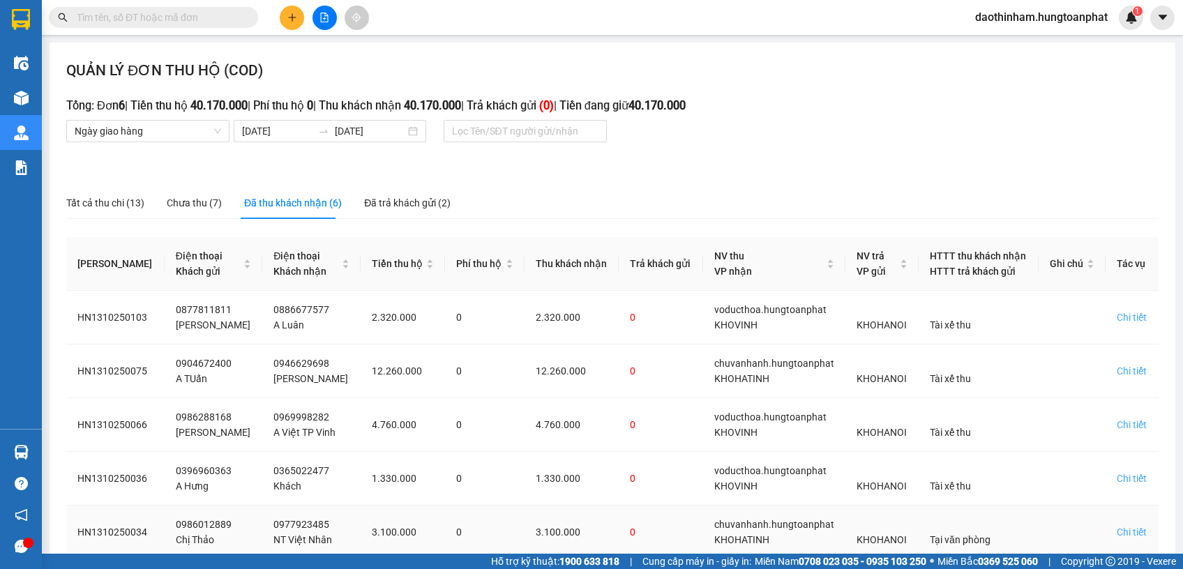
scroll to position [134, 0]
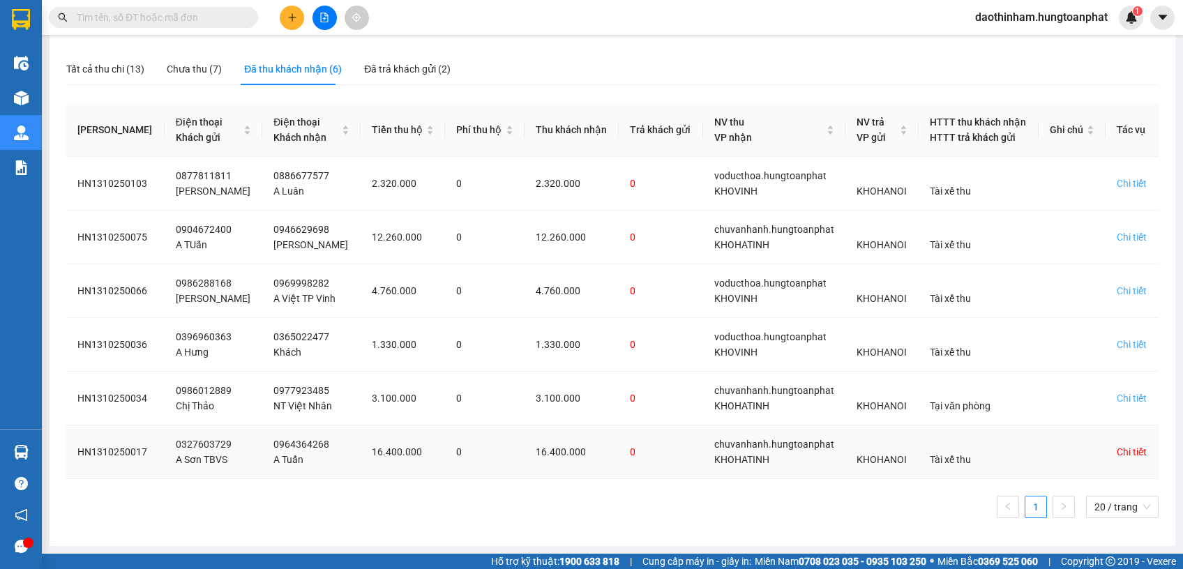
click at [1119, 444] on div "Chi tiết" at bounding box center [1131, 451] width 30 height 15
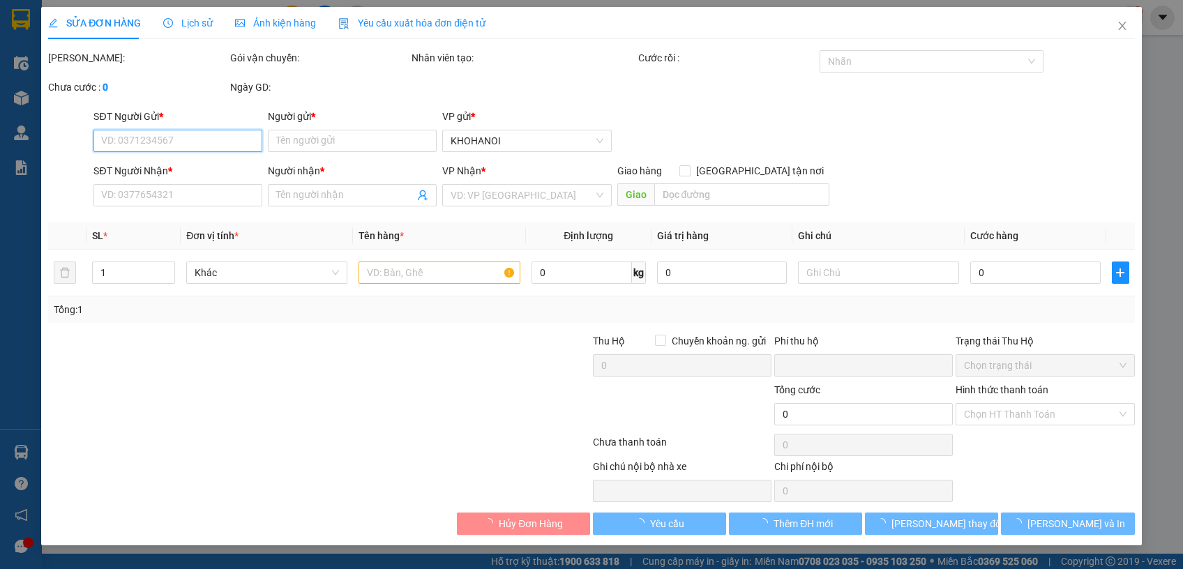
type input "0327603729"
type input "A Sơn TBVS"
type input "0964364268"
type input "A Tuấn"
checkbox input "true"
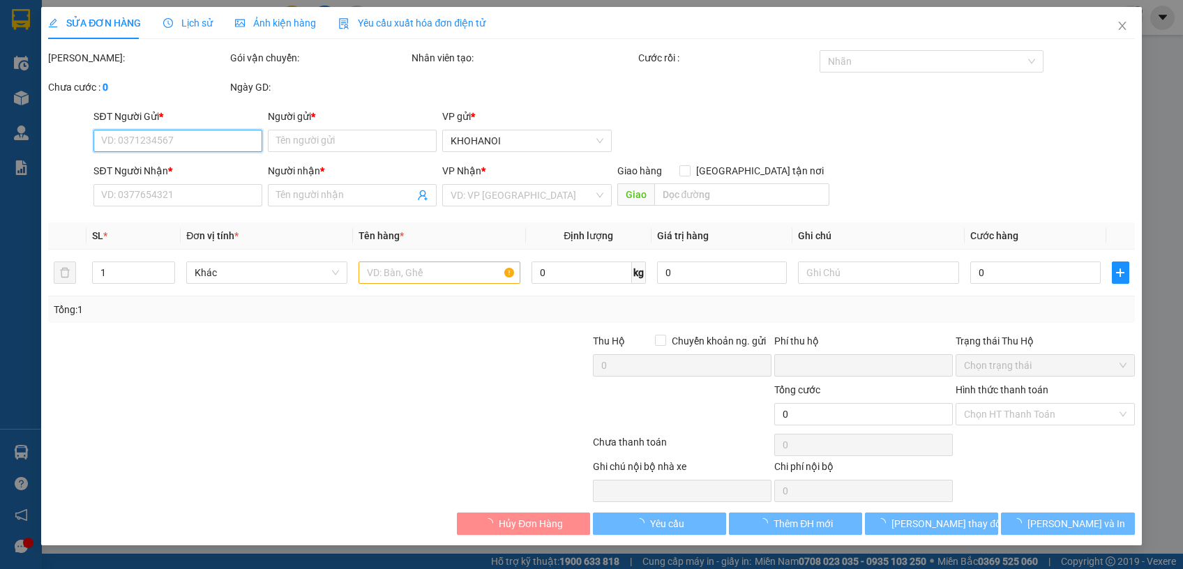
type input "2 Ngõ 191 Nguyễn Trung Thiên, Tp Hà Tĩnh"
checkbox input "true"
type input "16.400.000"
type input "0"
type input "1.100.000"
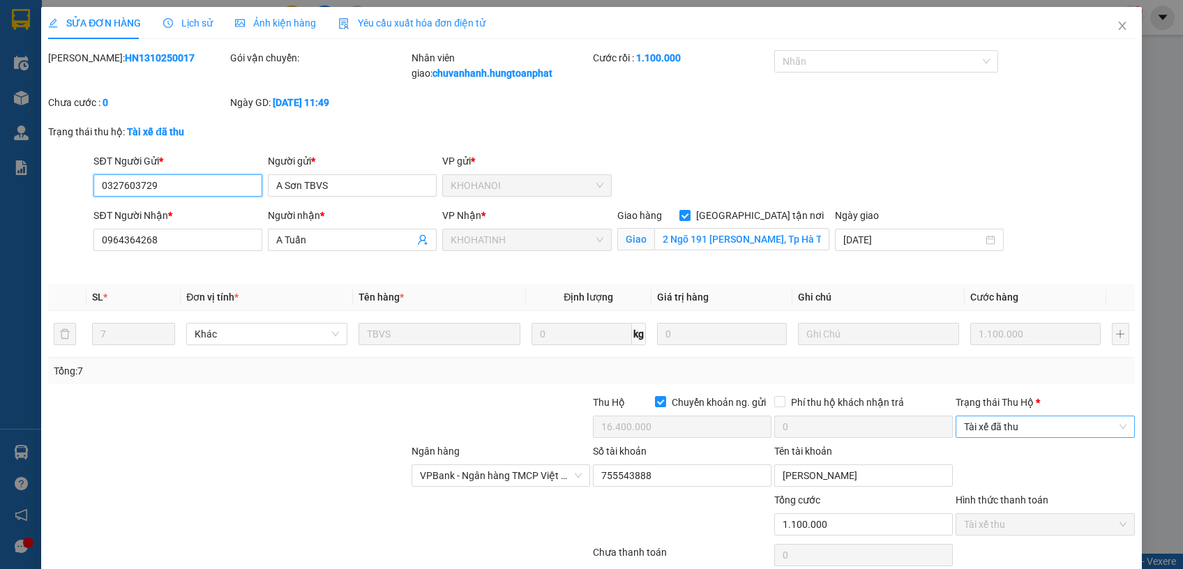
click at [1006, 431] on span "Tài xế đã thu" at bounding box center [1045, 426] width 162 height 21
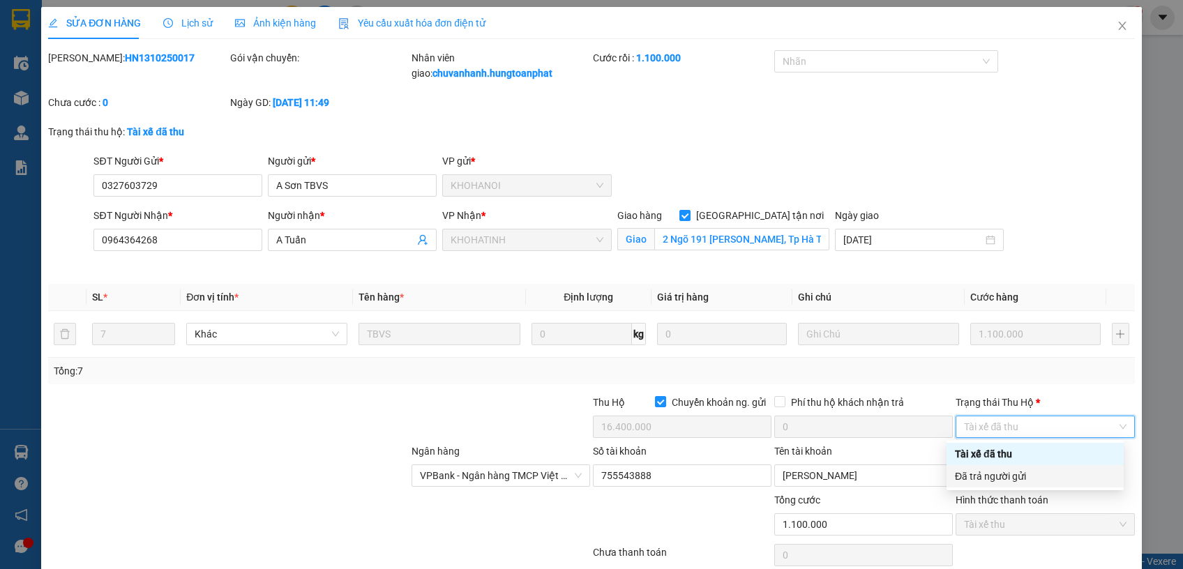
click at [1020, 471] on div "Đã trả người gửi" at bounding box center [1035, 476] width 160 height 15
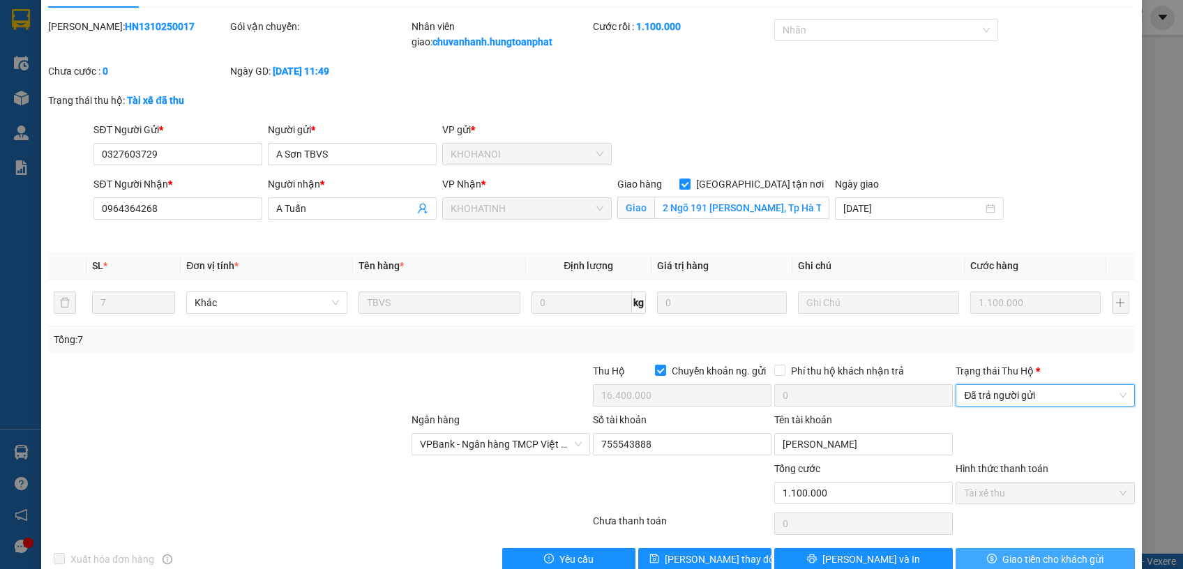
scroll to position [59, 0]
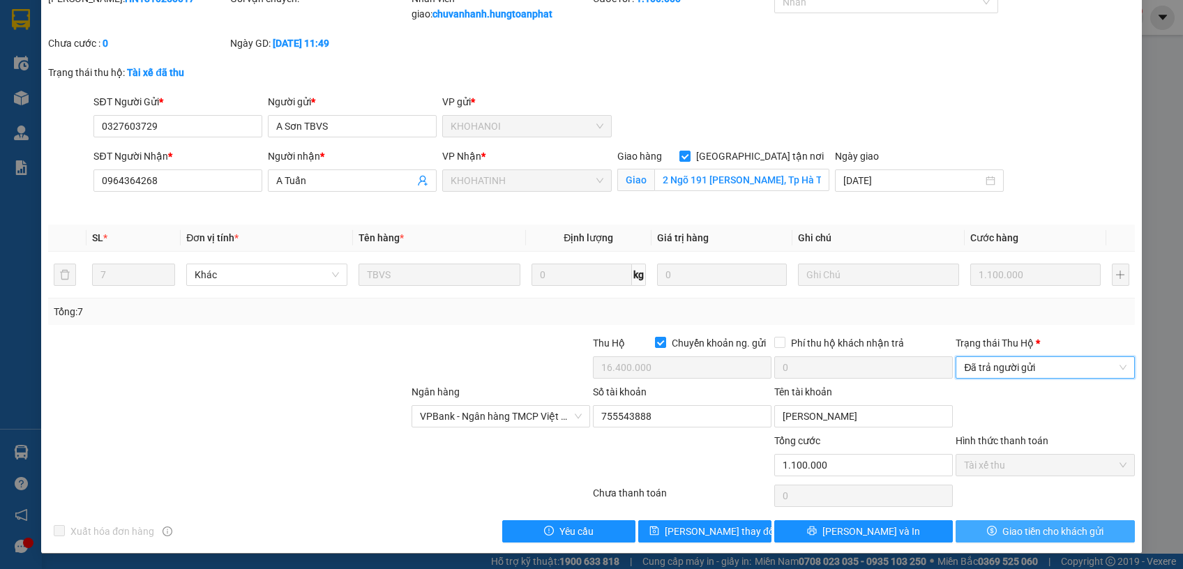
click at [1021, 526] on span "Giao tiền cho khách gửi" at bounding box center [1052, 531] width 101 height 15
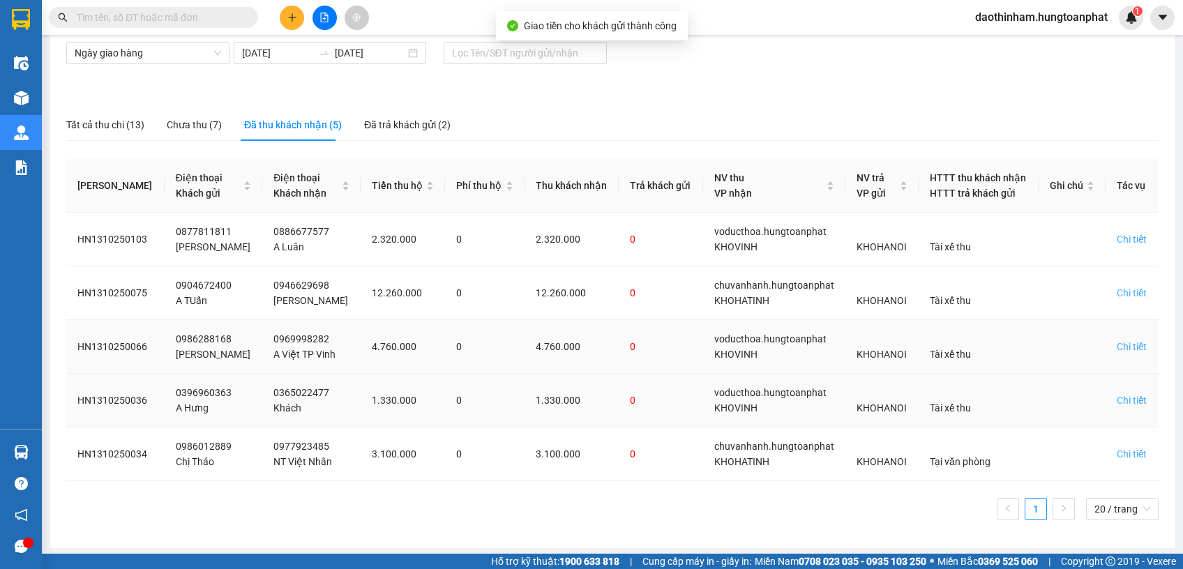
scroll to position [79, 0]
click at [1116, 449] on div "Chi tiết" at bounding box center [1131, 452] width 30 height 15
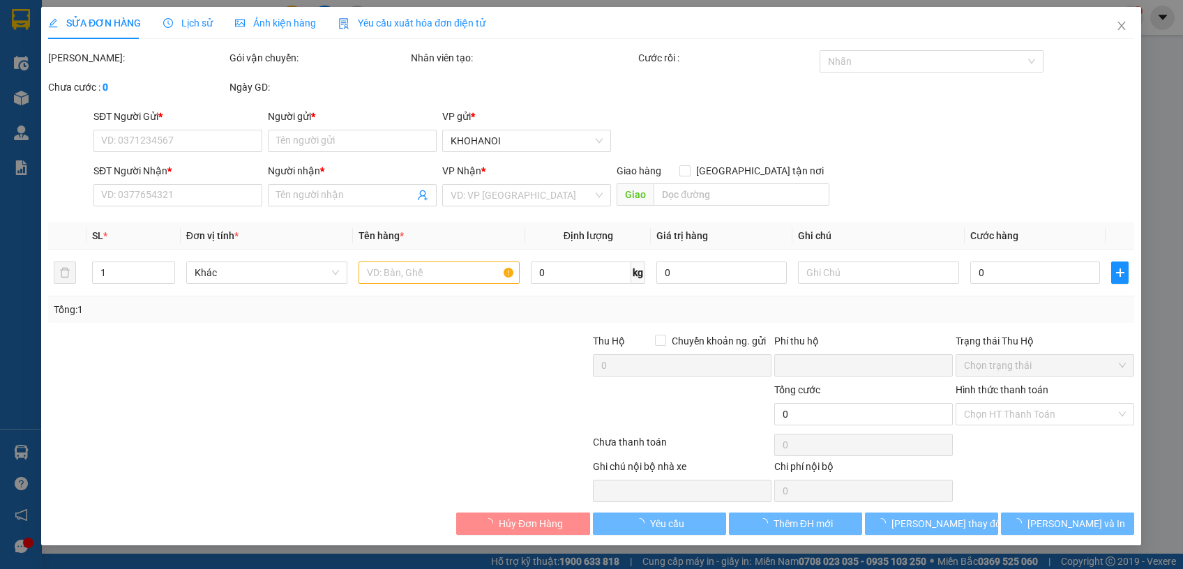
type input "0986012889"
type input "Chị Thảo"
type input "0977923485"
type input "NT Việt Nhân"
checkbox input "true"
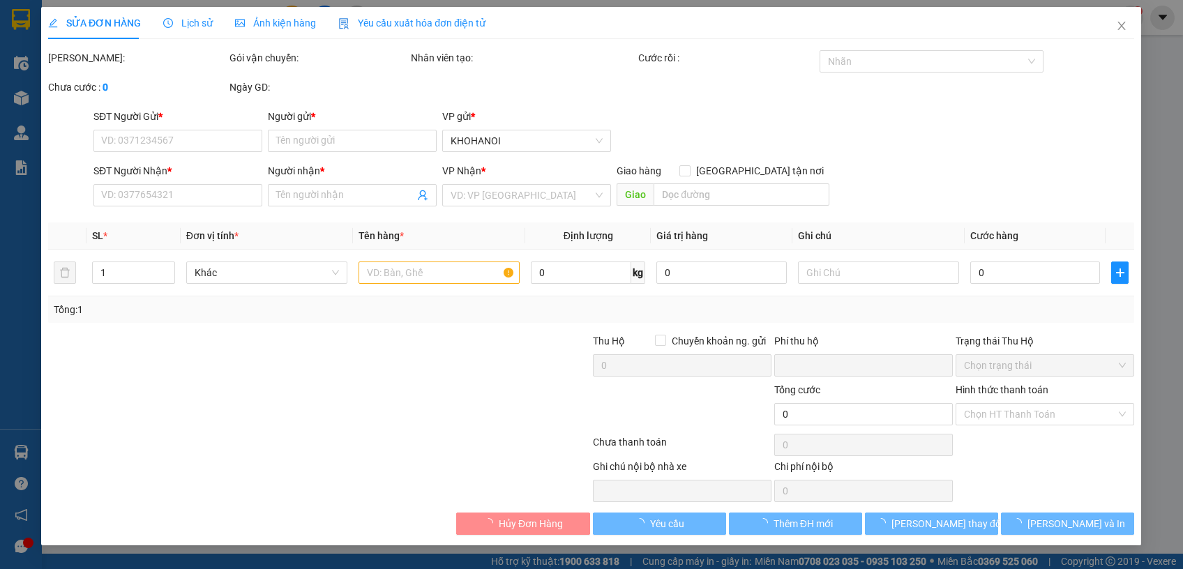
type input "507 26/3 Thành Phố Hà Tĩnh"
checkbox input "true"
type input "3.100.000"
type input "0"
type input "70.000"
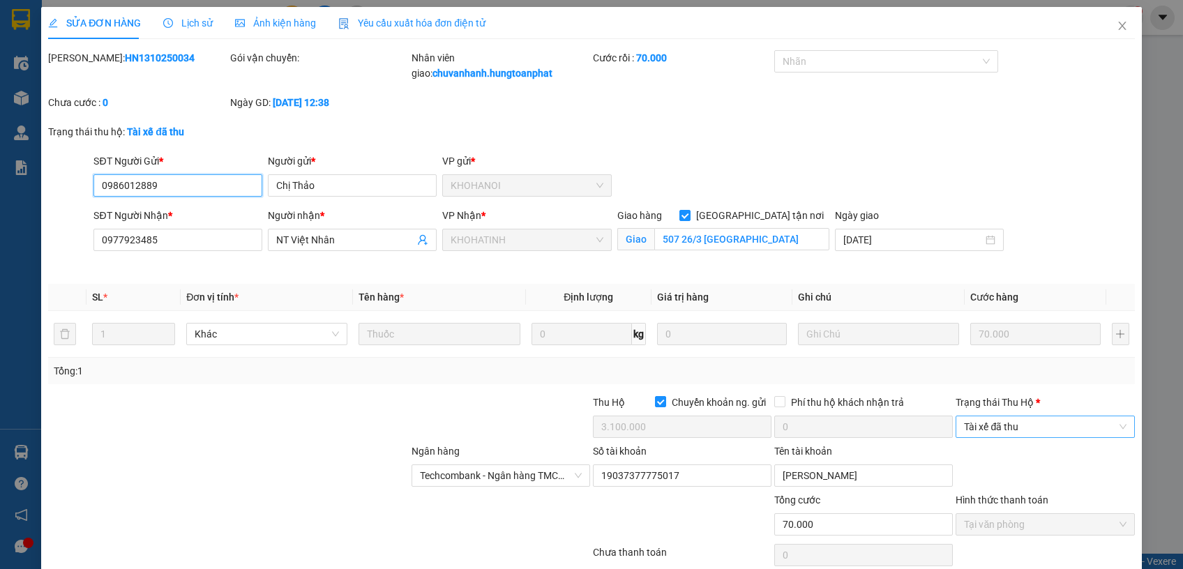
click at [1026, 420] on span "Tài xế đã thu" at bounding box center [1045, 426] width 162 height 21
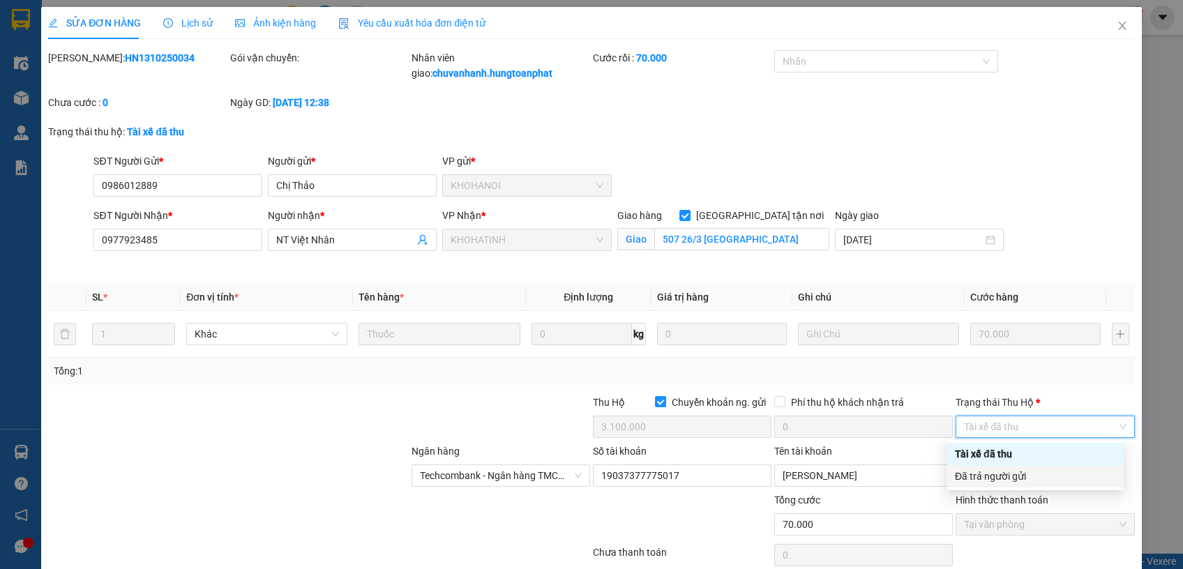
click at [1023, 477] on div "Đã trả người gửi" at bounding box center [1035, 476] width 160 height 15
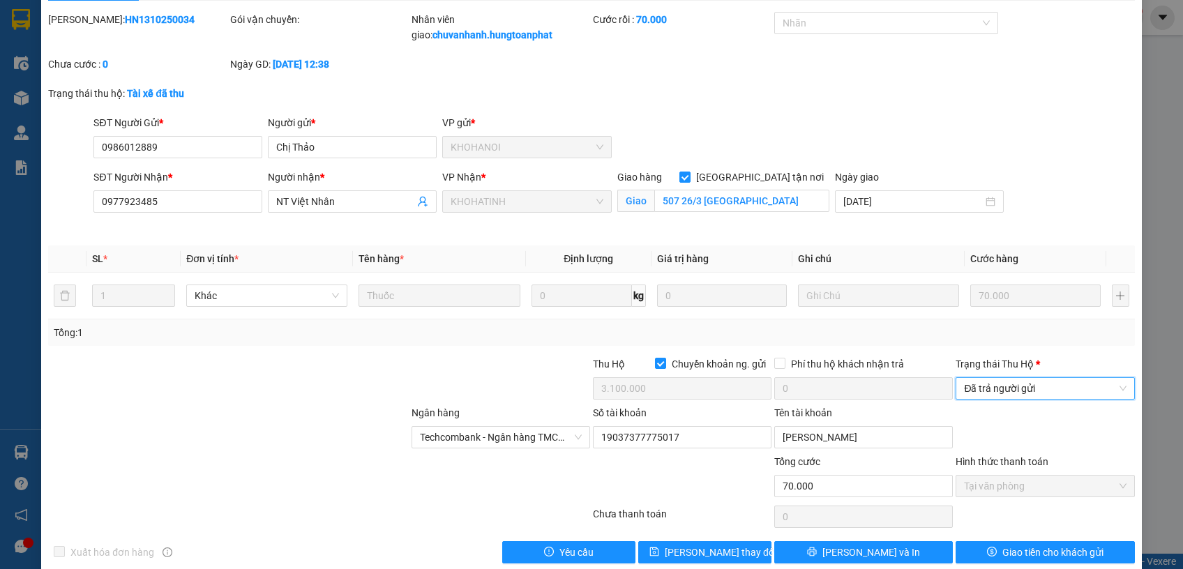
scroll to position [59, 0]
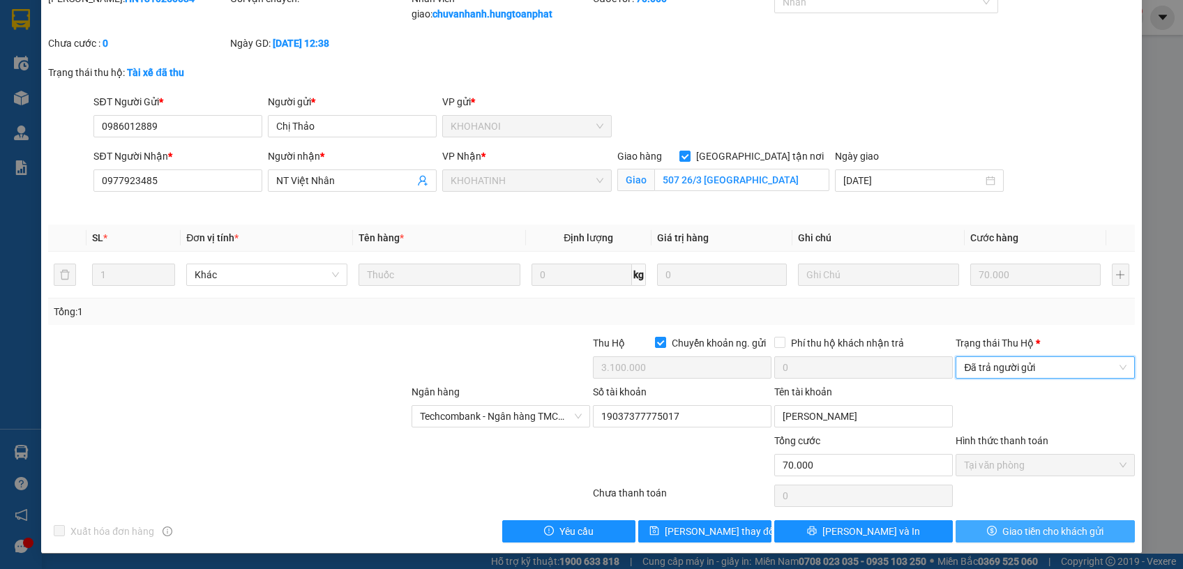
click at [1031, 525] on span "Giao tiền cho khách gửi" at bounding box center [1052, 531] width 101 height 15
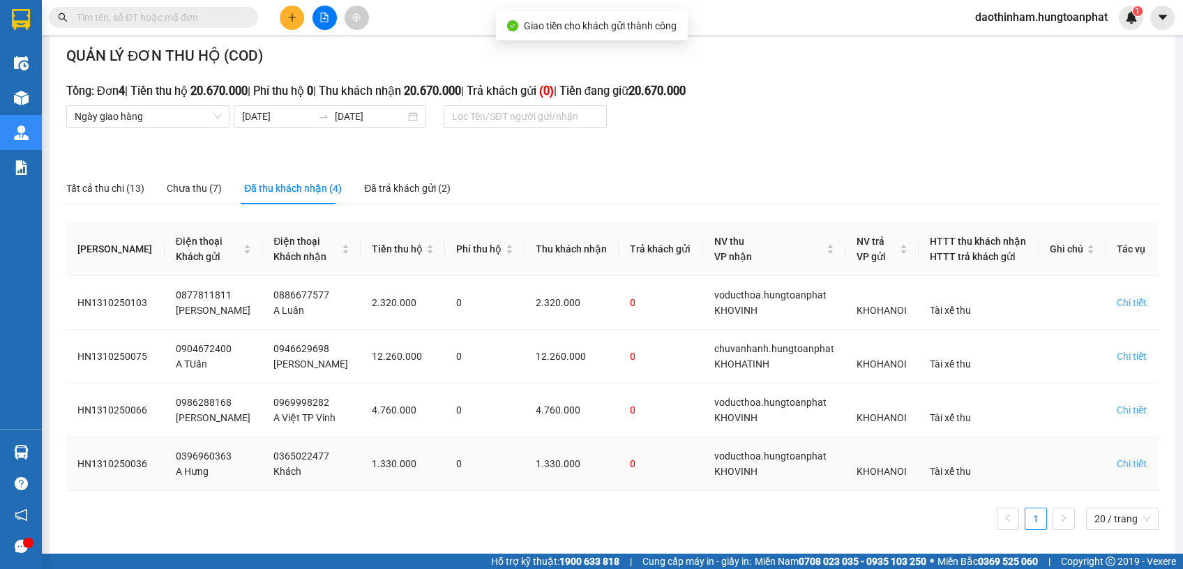
scroll to position [26, 0]
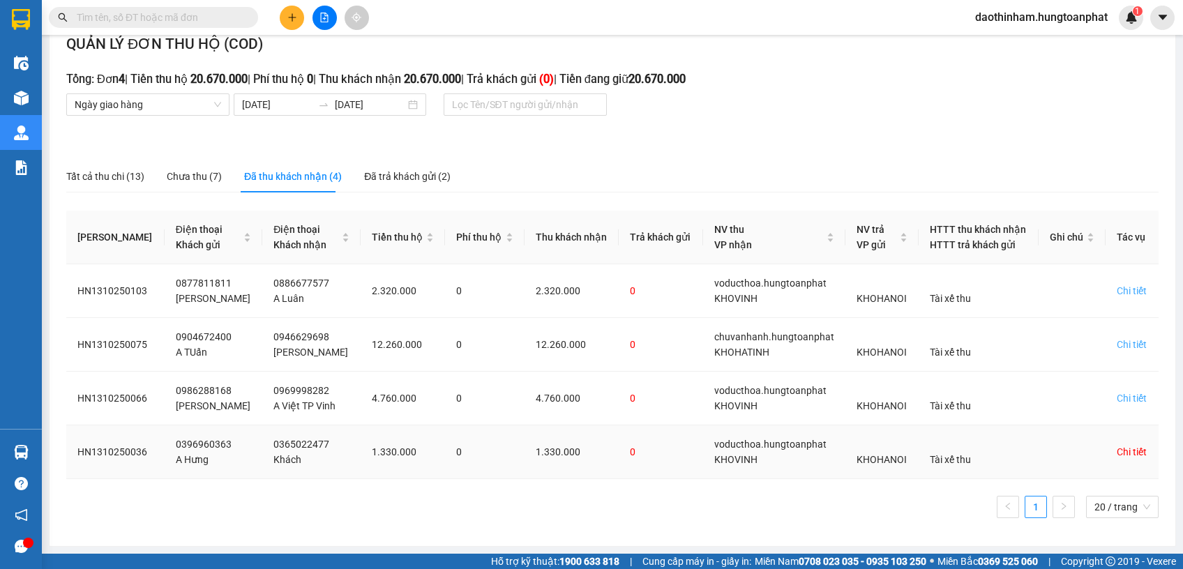
click at [1130, 450] on div "Chi tiết" at bounding box center [1131, 451] width 30 height 15
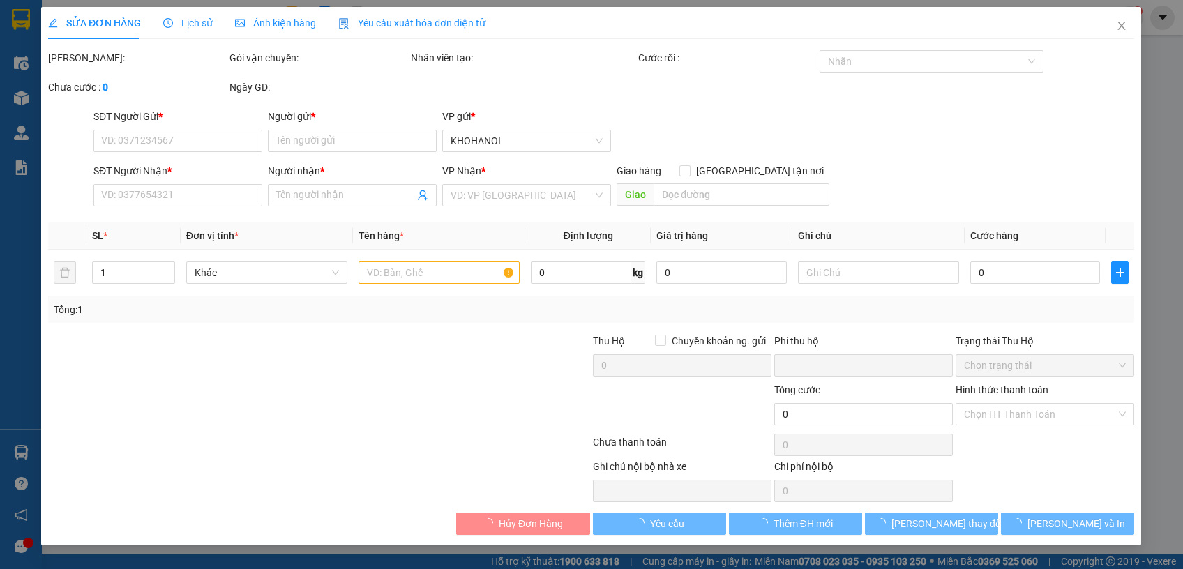
type input "0396960363"
type input "A Hưng"
type input "0365022477"
type input "Khách"
checkbox input "true"
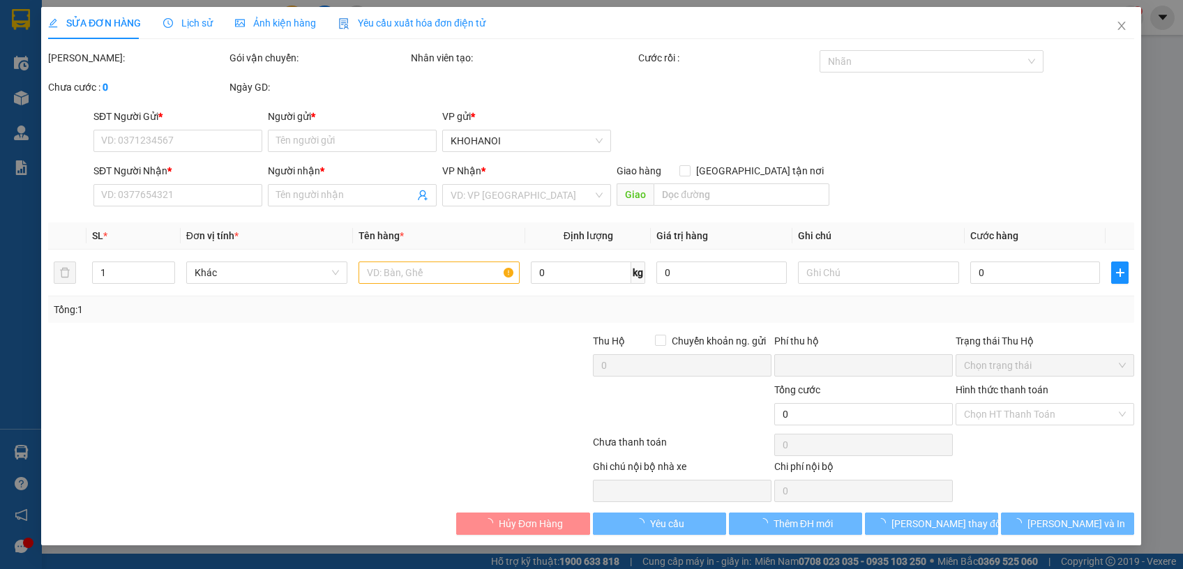
type input "50 Nguyễn Quốc Trị, Vinh"
checkbox input "true"
type input "1.330.000"
type input "0"
type input "170.000"
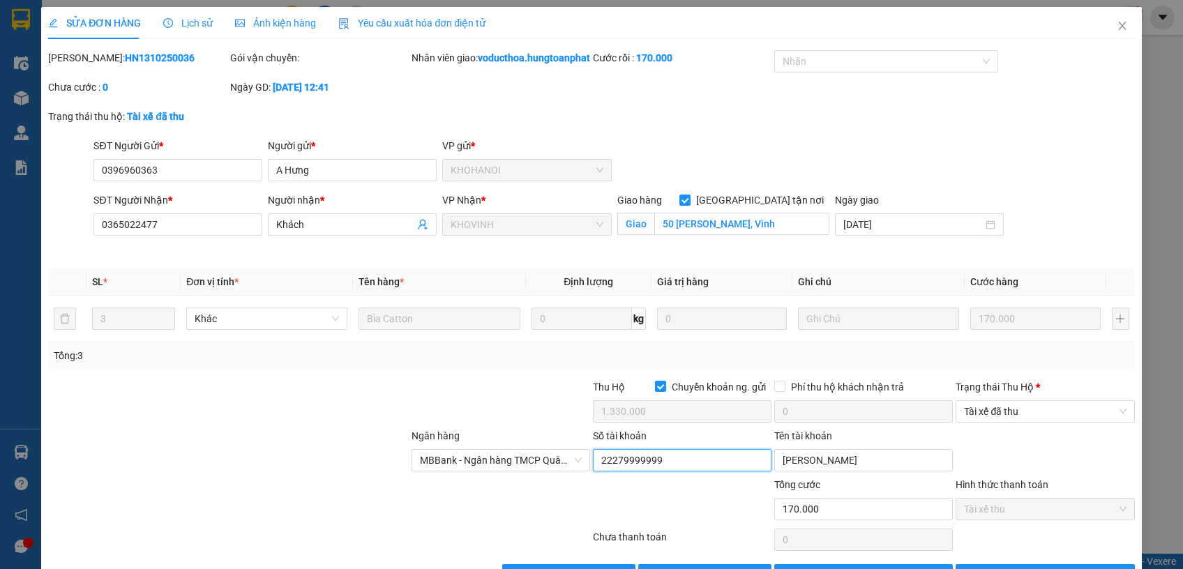
drag, startPoint x: 628, startPoint y: 471, endPoint x: 636, endPoint y: 474, distance: 8.4
click at [636, 471] on input "22279999999" at bounding box center [682, 460] width 179 height 22
click at [999, 422] on span "Tài xế đã thu" at bounding box center [1045, 411] width 162 height 21
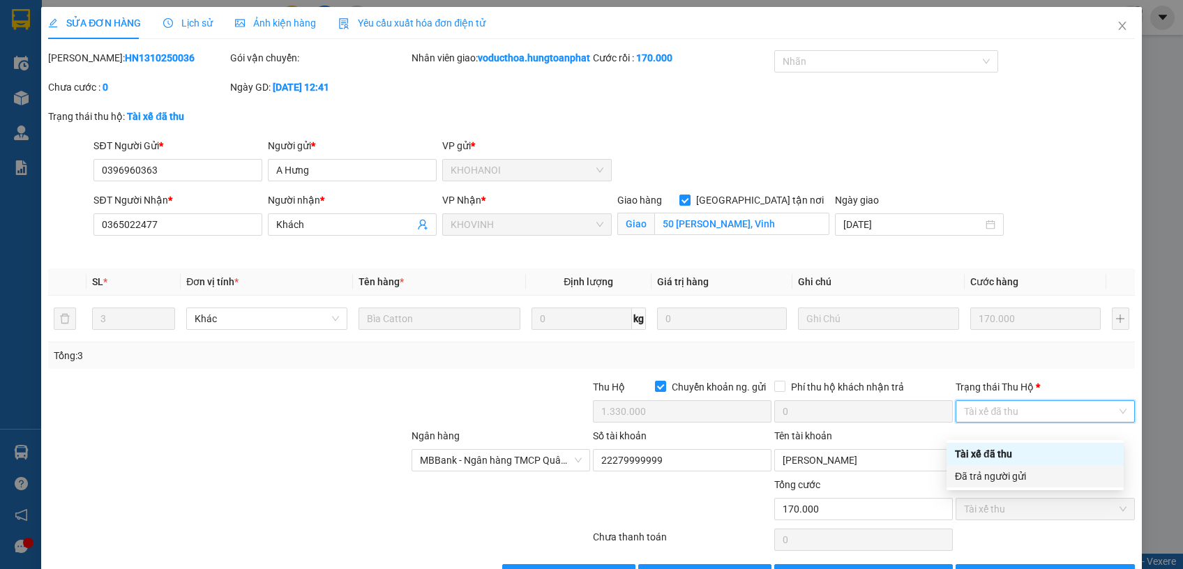
click at [1006, 479] on div "Đã trả người gửi" at bounding box center [1035, 476] width 160 height 15
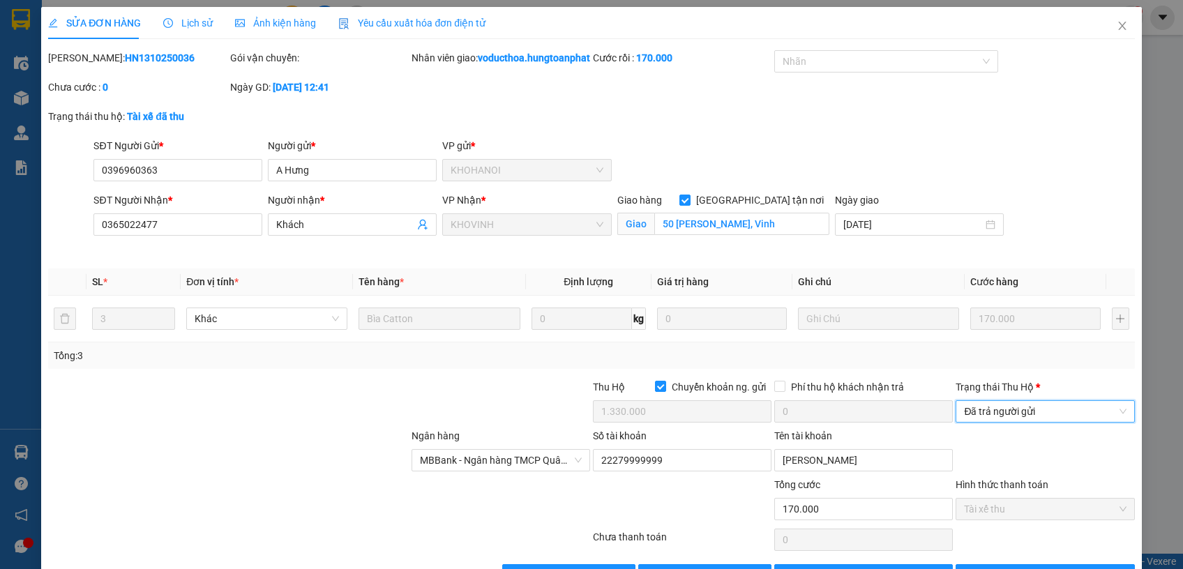
click at [1022, 422] on span "Đã trả người gửi" at bounding box center [1045, 411] width 162 height 21
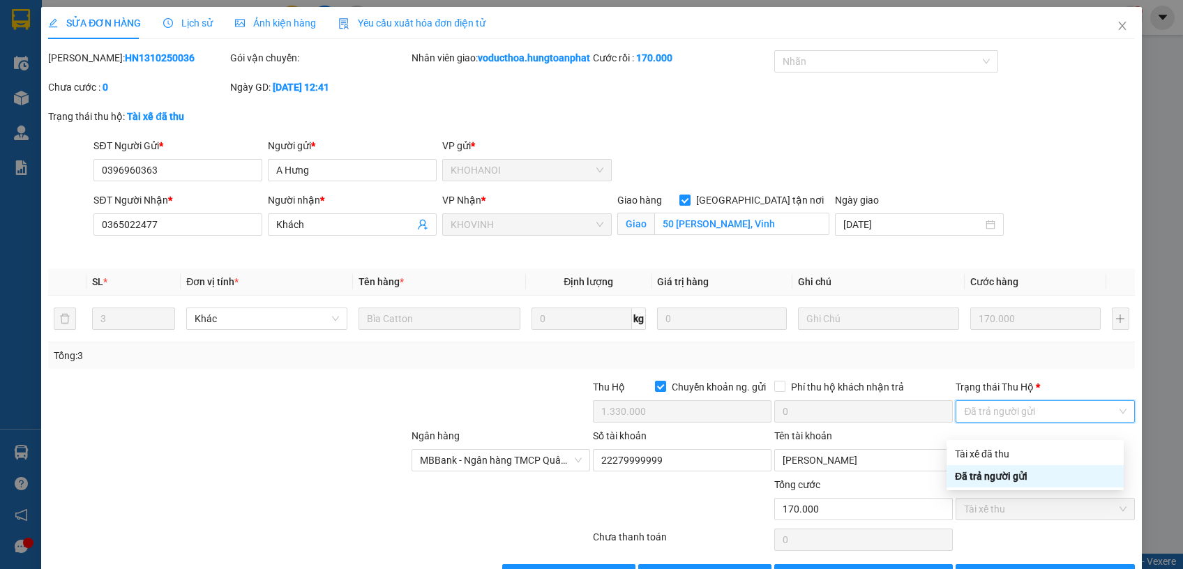
click at [1026, 478] on div "Đã trả người gửi" at bounding box center [1035, 476] width 160 height 15
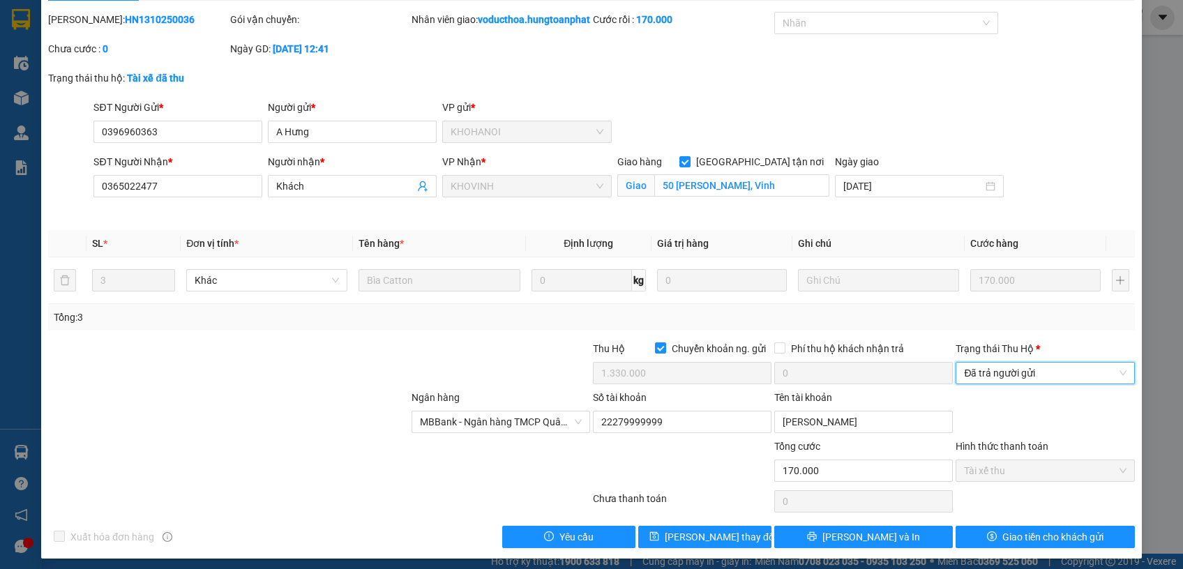
scroll to position [59, 0]
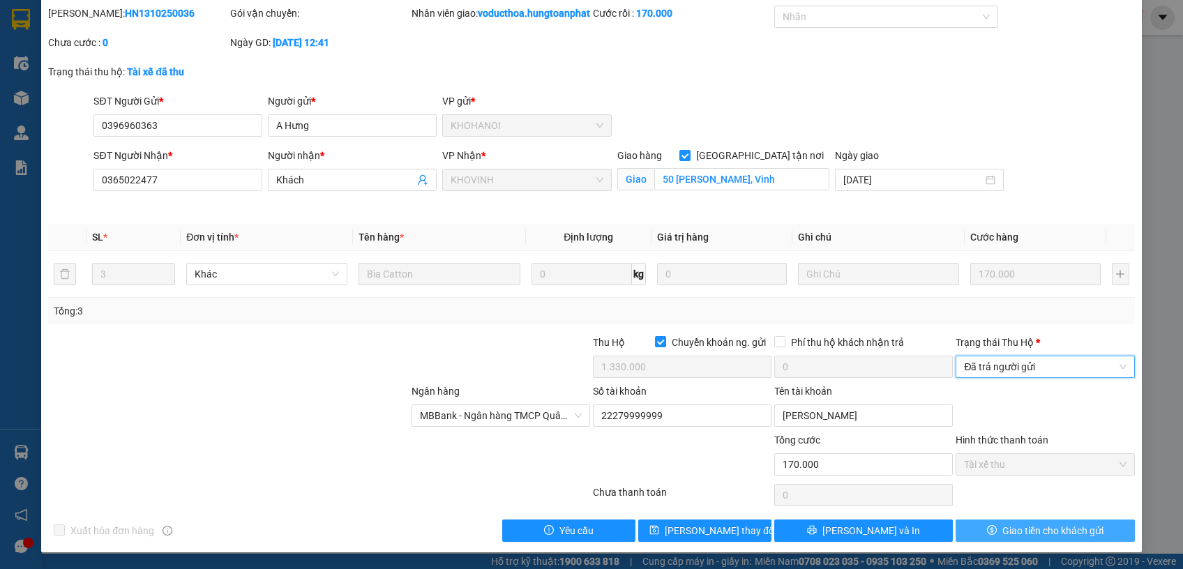
click at [1027, 526] on span "Giao tiền cho khách gửi" at bounding box center [1052, 530] width 101 height 15
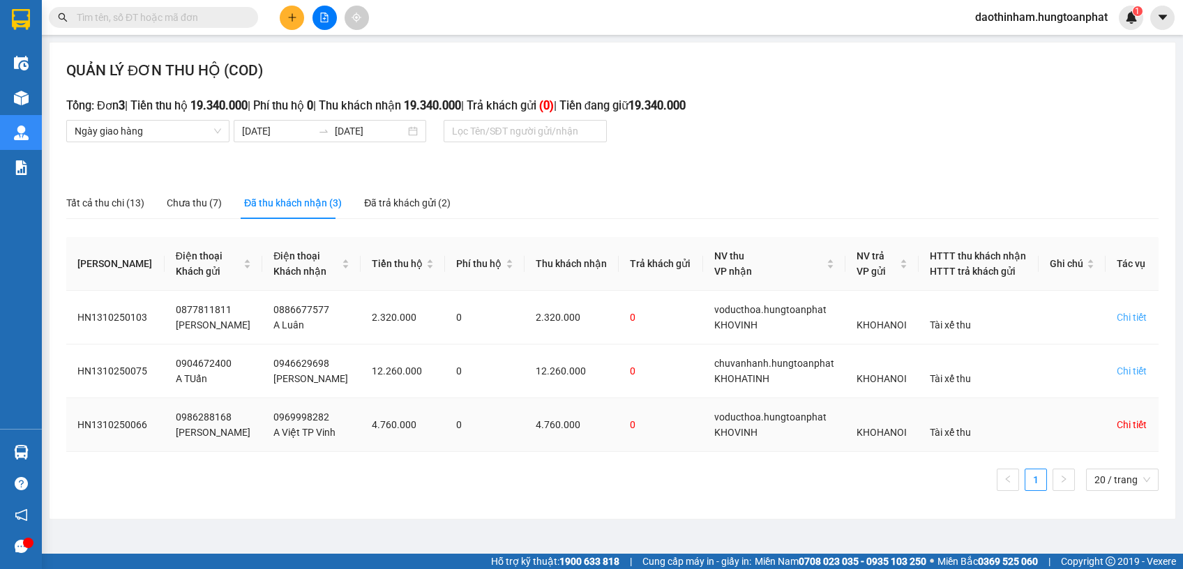
click at [1120, 420] on div "Chi tiết" at bounding box center [1131, 424] width 30 height 15
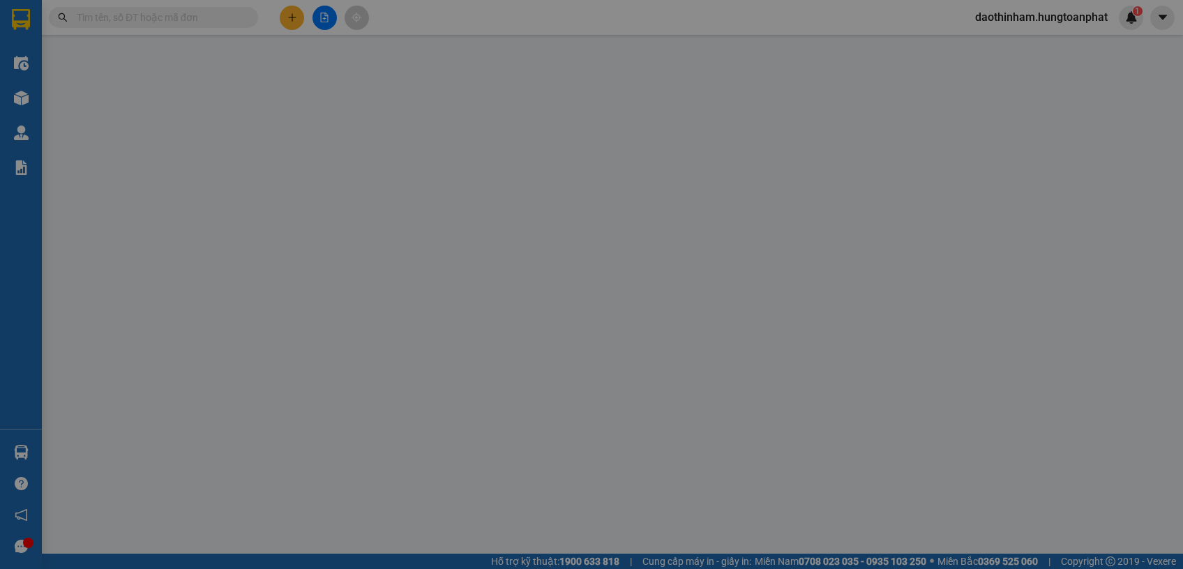
type input "0986288168"
type input "Mai Thu"
type input "0969998282"
type input "A Việt TP Vinh"
checkbox input "true"
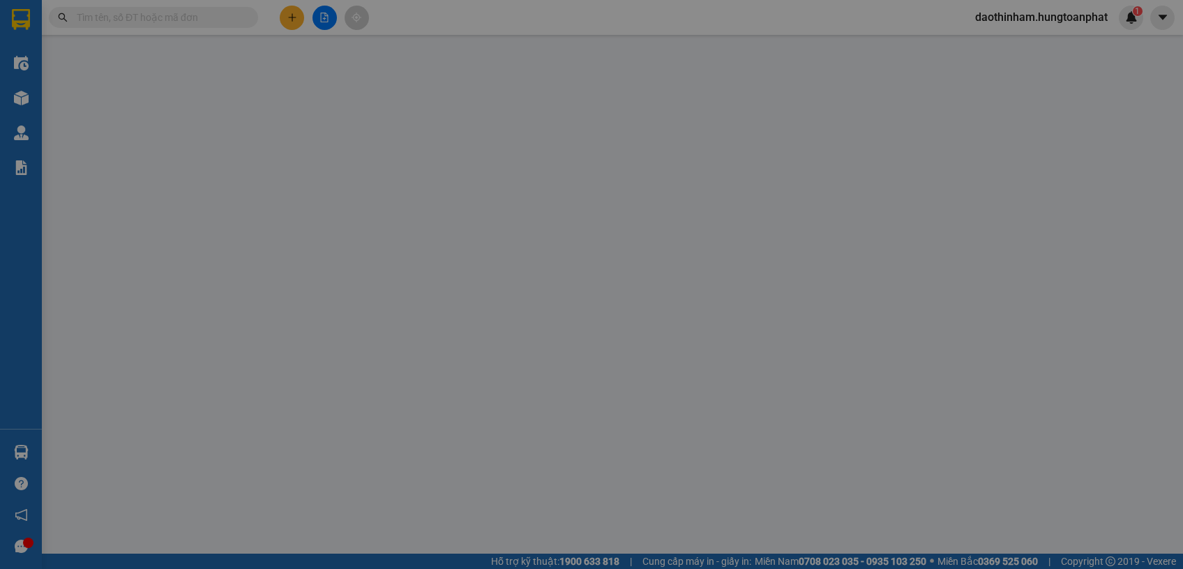
type input "Quán Bàu , Vinh"
checkbox input "true"
type input "4.760.000"
type input "0"
type input "70.000"
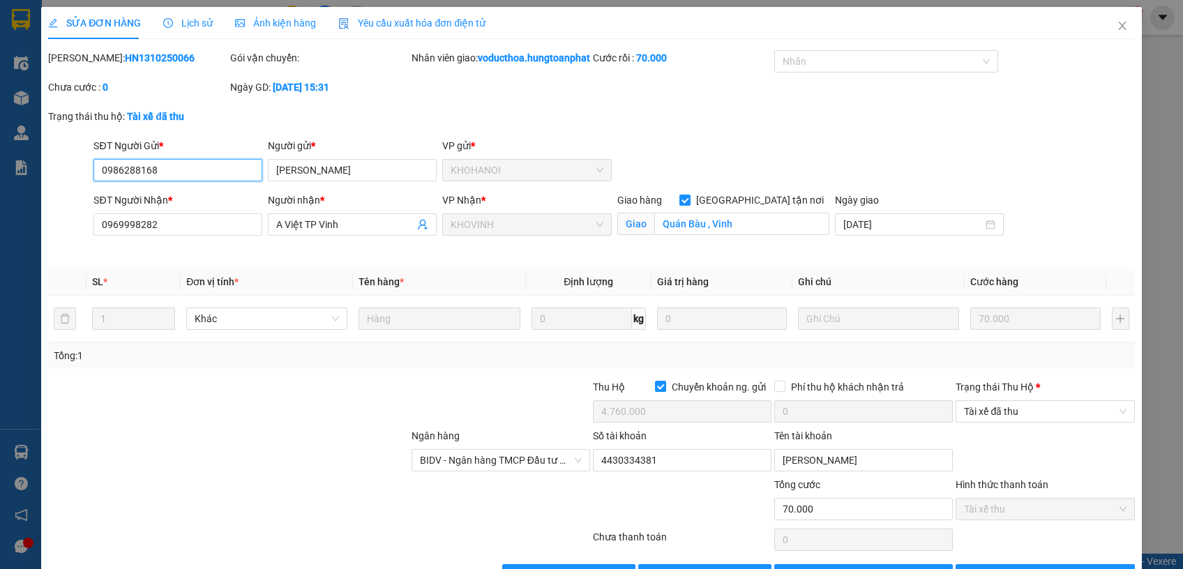
scroll to position [59, 0]
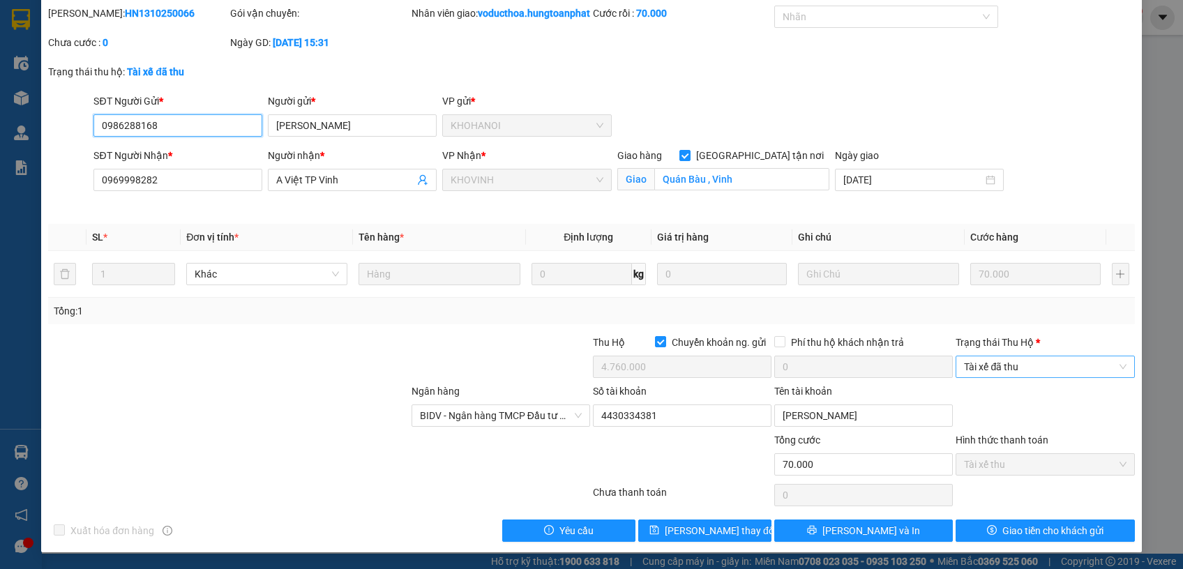
click at [1025, 366] on span "Tài xế đã thu" at bounding box center [1045, 366] width 162 height 21
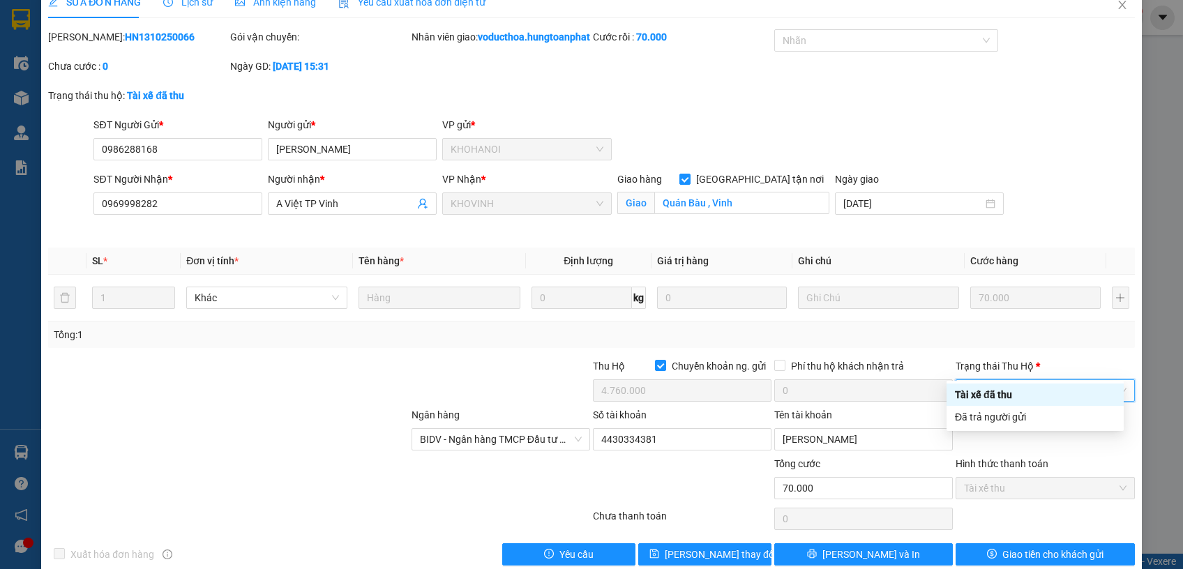
scroll to position [0, 0]
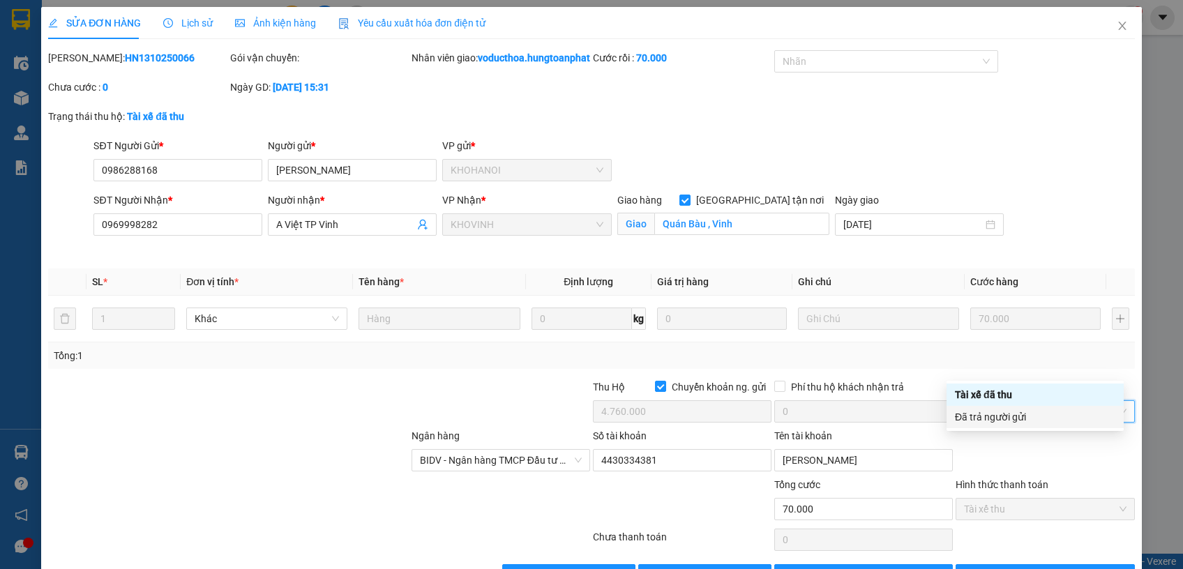
click at [1026, 425] on div "Đã trả người gửi" at bounding box center [1034, 417] width 177 height 22
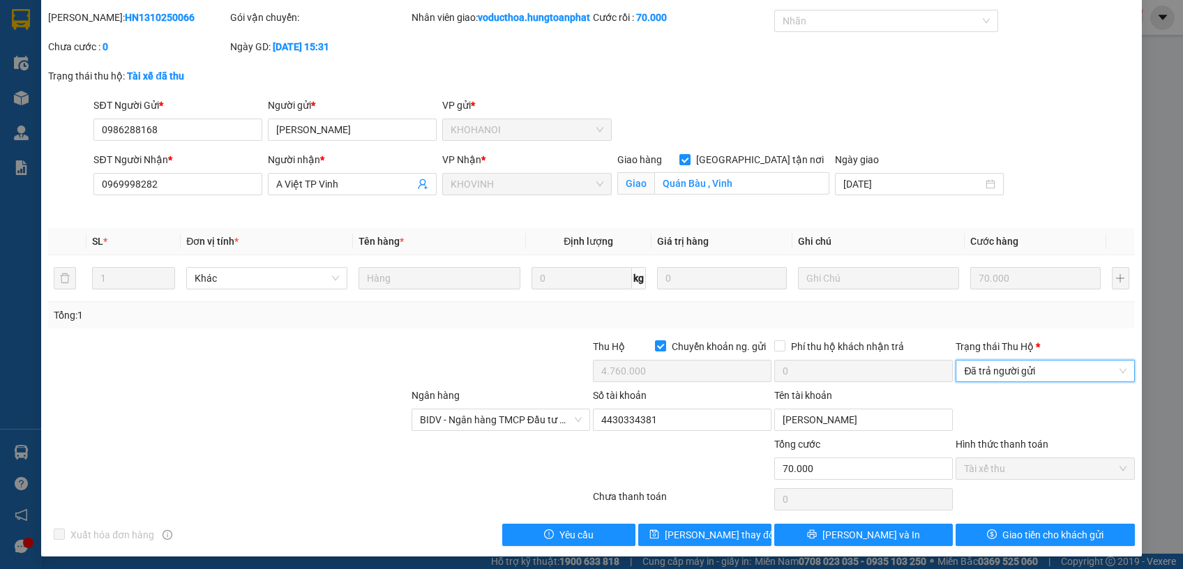
scroll to position [59, 0]
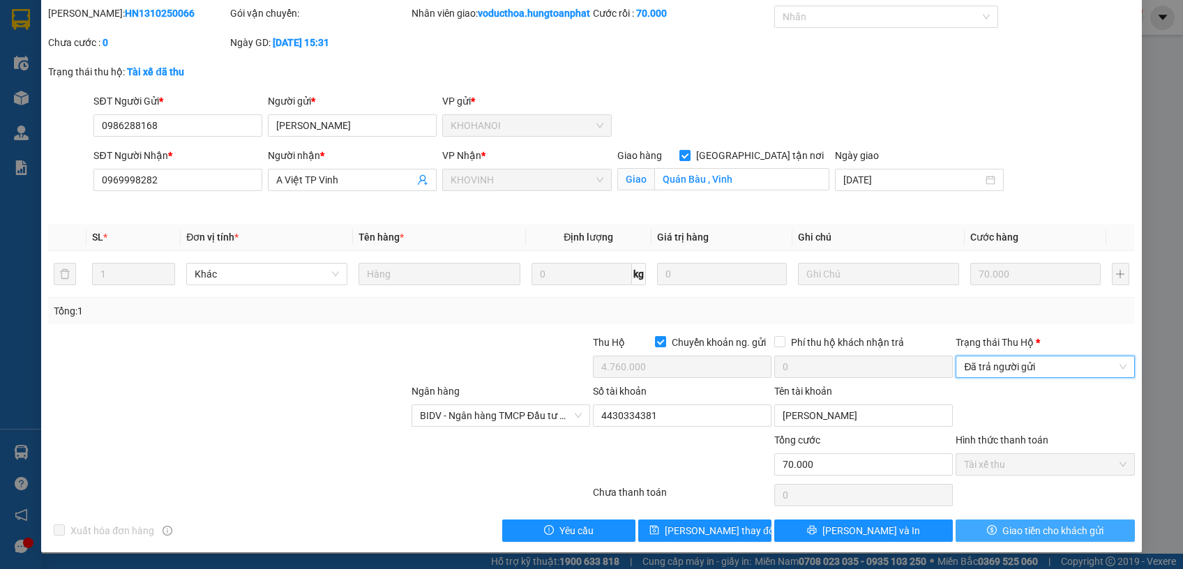
click at [1033, 533] on span "Giao tiền cho khách gửi" at bounding box center [1052, 530] width 101 height 15
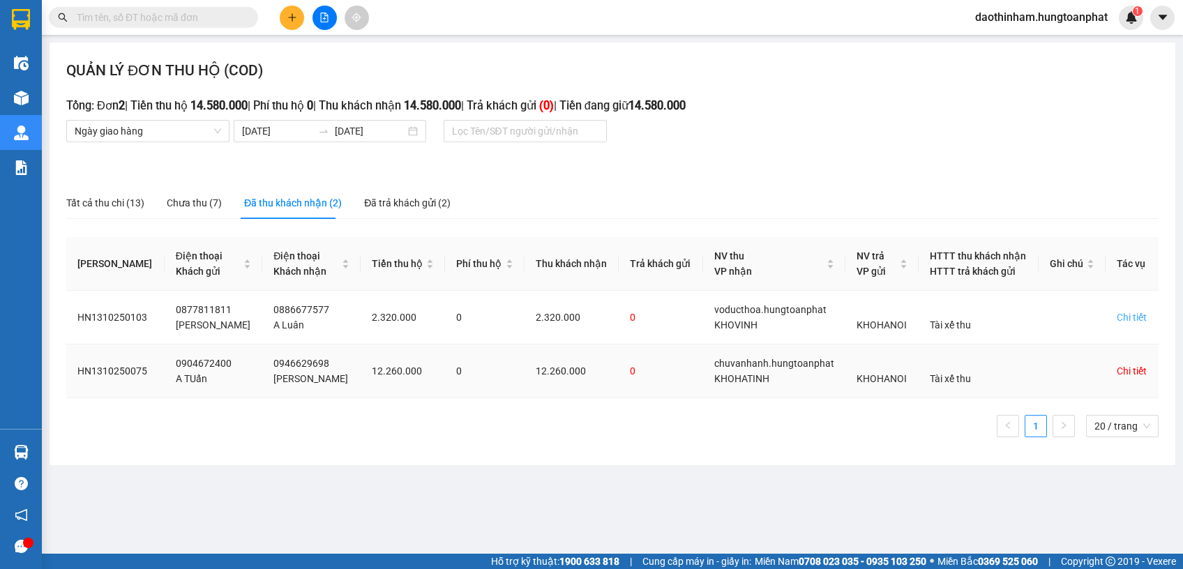
click at [1135, 366] on div "Chi tiết" at bounding box center [1131, 370] width 30 height 15
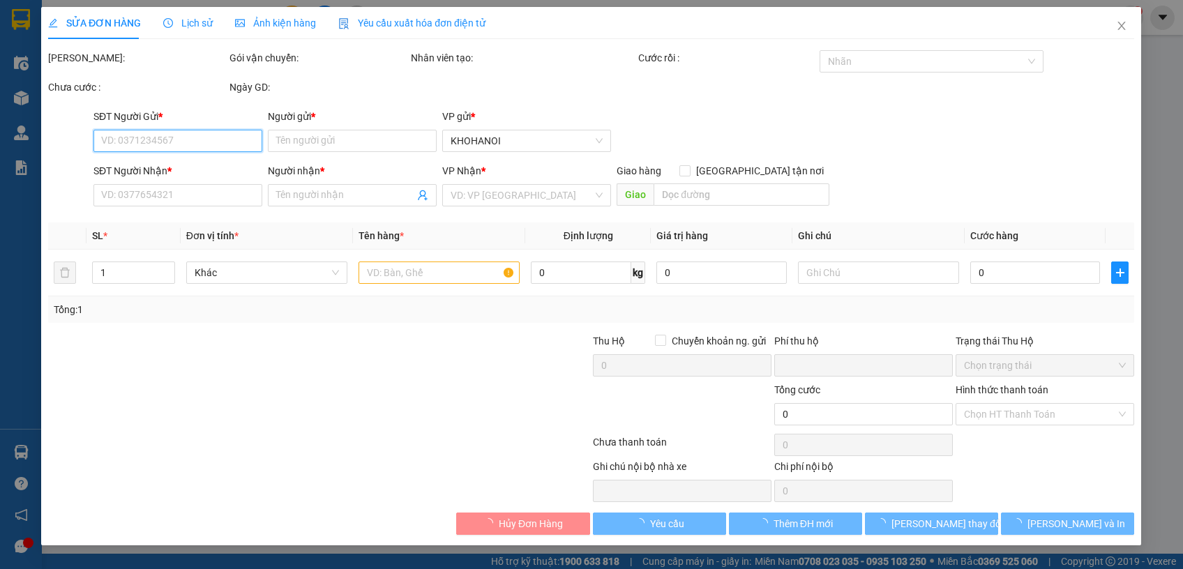
type input "0904672400"
type input "A TUấn"
type input "0946629698"
type input "Ngọc Thanh"
checkbox input "true"
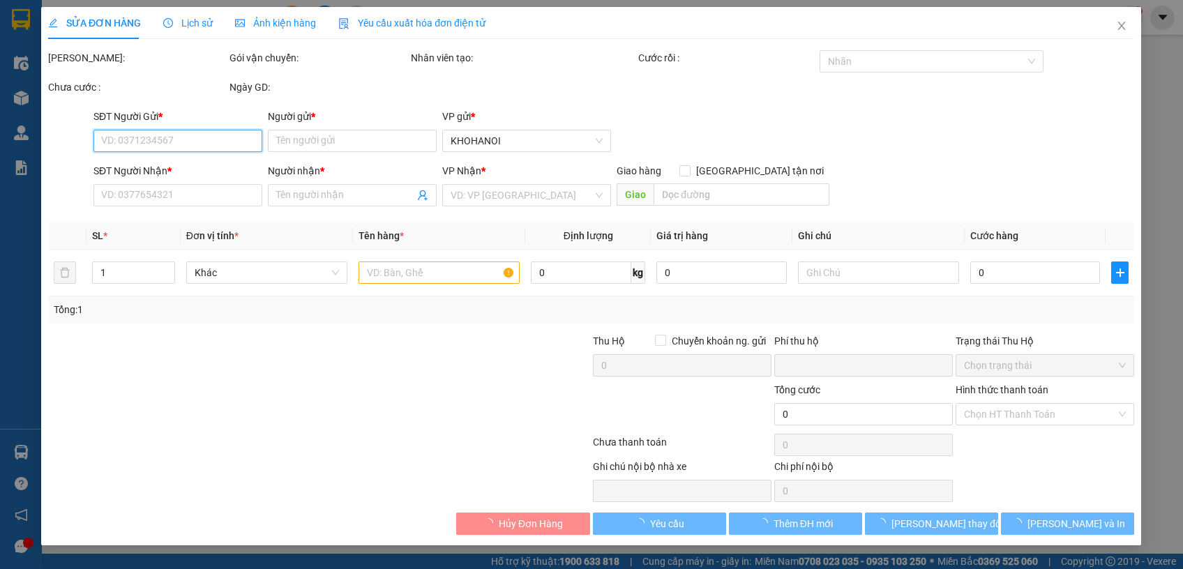
type input "Nam Điền, Thạch Haf, HT"
checkbox input "true"
type input "12.260.000"
type input "0"
type input "740.000"
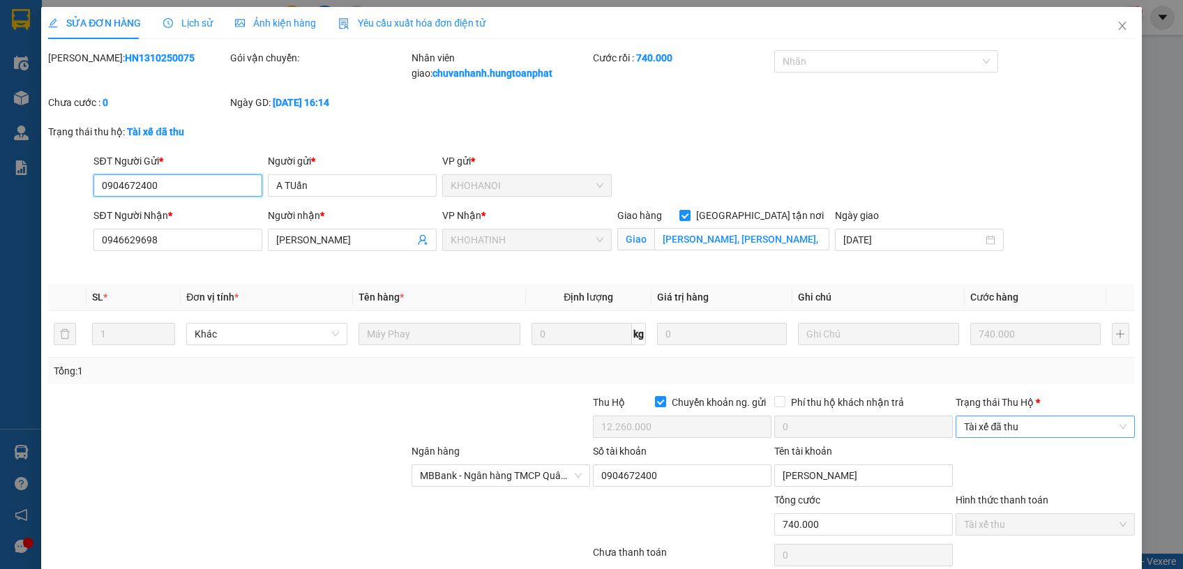
click at [999, 436] on span "Tài xế đã thu" at bounding box center [1045, 426] width 162 height 21
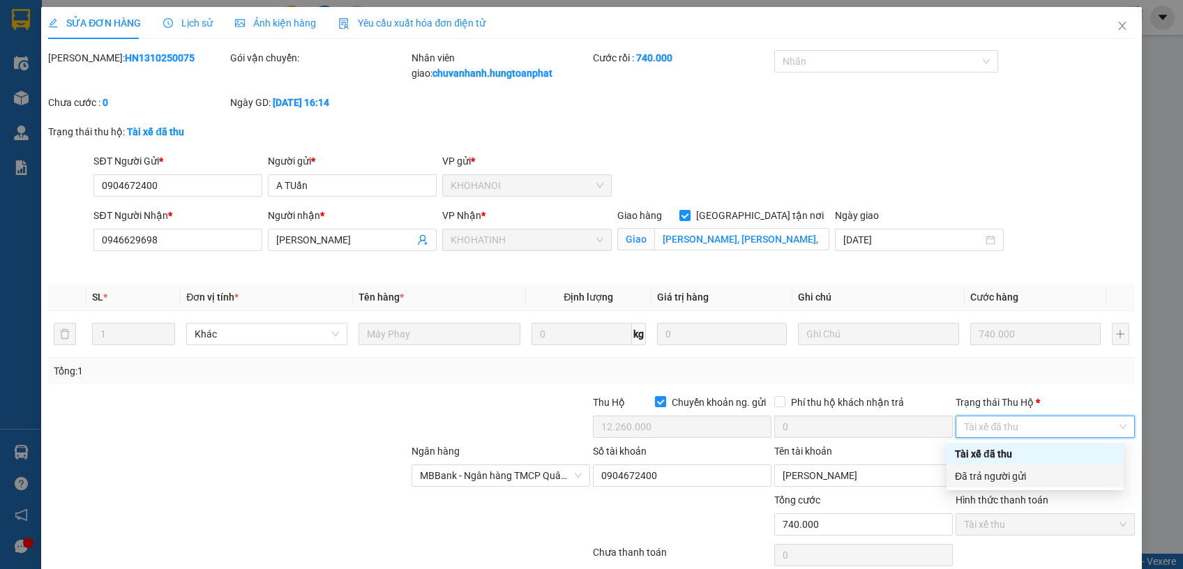
click at [989, 483] on div "Đã trả người gửi" at bounding box center [1035, 476] width 160 height 15
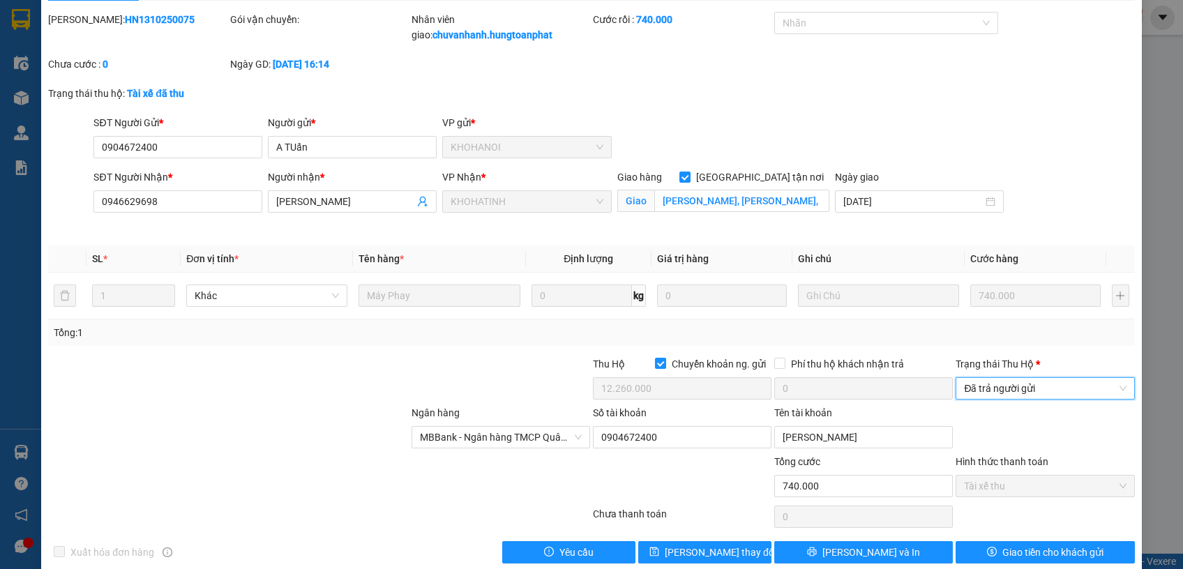
scroll to position [59, 0]
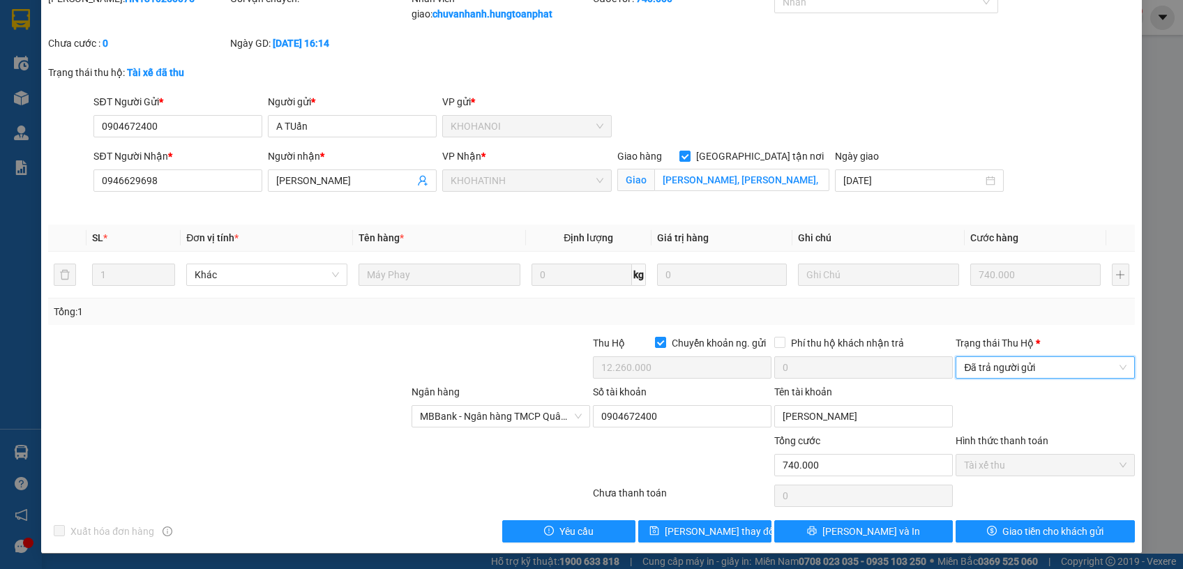
click at [1014, 379] on div "Trạng thái Thu Hộ * Đã trả người gửi Đã trả người gửi" at bounding box center [1044, 359] width 179 height 49
click at [1021, 357] on span "Đã trả người gửi" at bounding box center [1045, 367] width 162 height 21
click at [1021, 422] on div "Đã trả người gửi" at bounding box center [1035, 416] width 160 height 15
click at [1013, 528] on span "Giao tiền cho khách gửi" at bounding box center [1052, 531] width 101 height 15
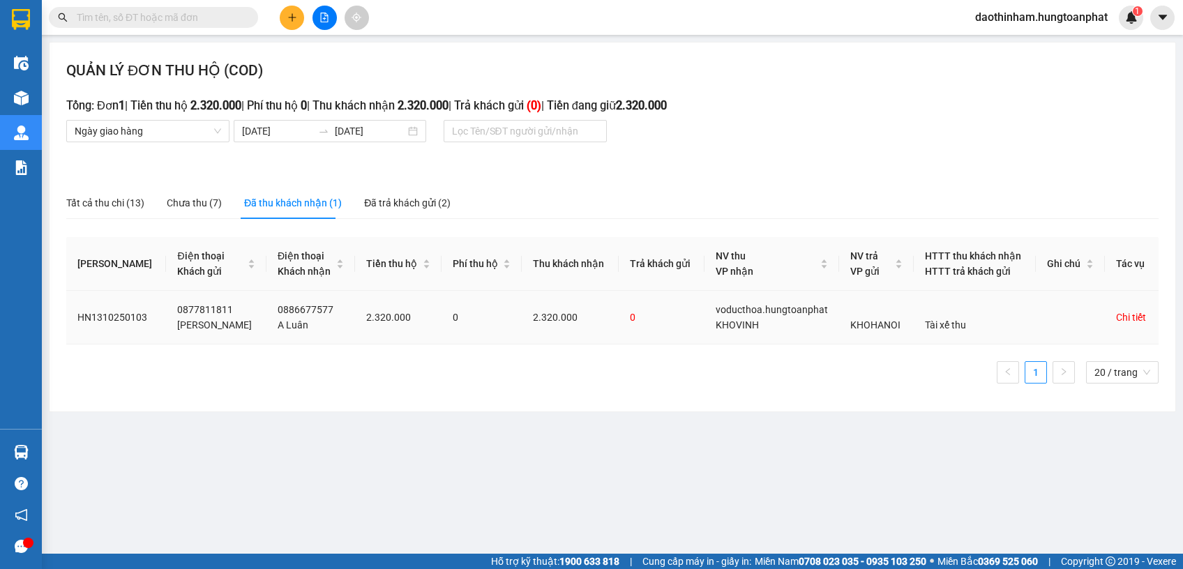
click at [1138, 319] on div "Chi tiết" at bounding box center [1131, 317] width 30 height 15
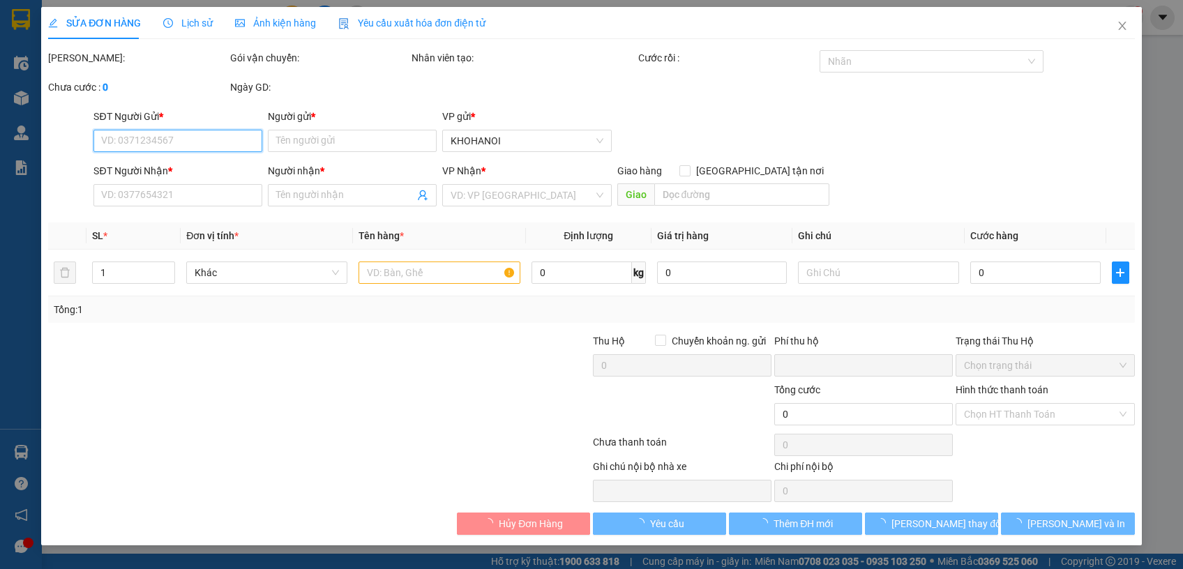
type input "0877811811"
type input "Hanh Hiền"
type input "0886677577"
type input "A Luân"
checkbox input "true"
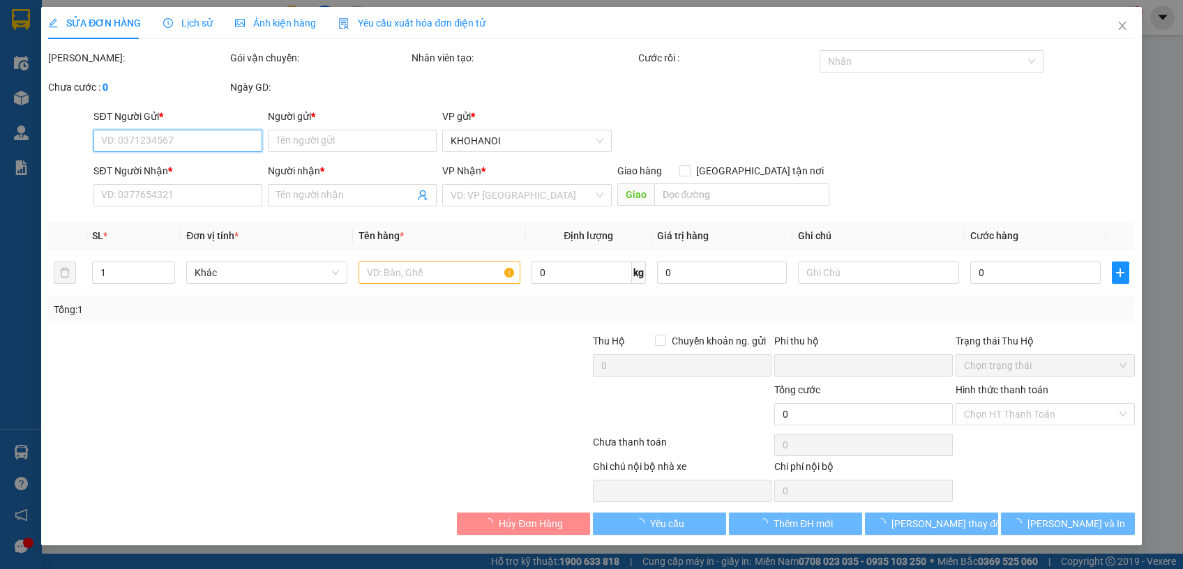
type input "x7, nghi ân, vinh"
checkbox input "true"
type input "2.320.000"
type input "0"
type input "10.000"
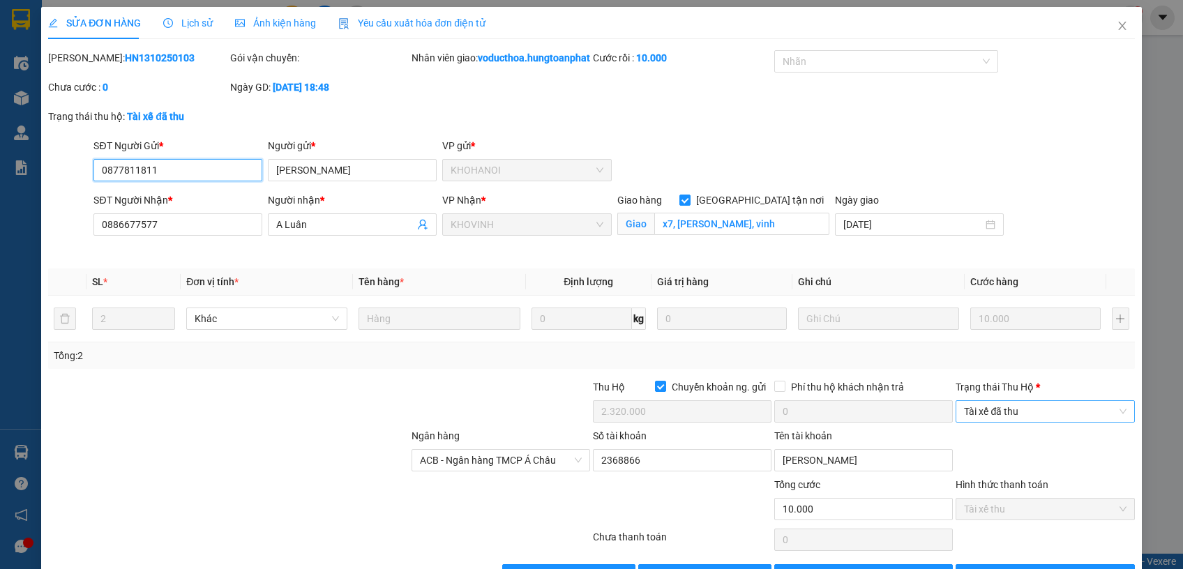
click at [1016, 418] on span "Tài xế đã thu" at bounding box center [1045, 411] width 162 height 21
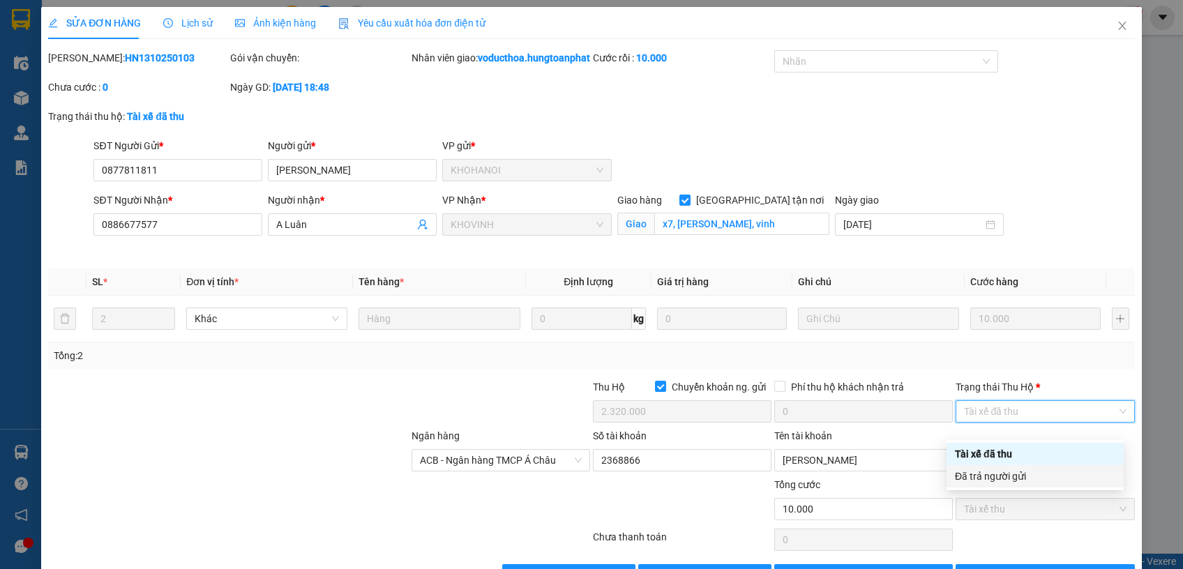
click at [1020, 466] on div "Đã trả người gửi" at bounding box center [1034, 476] width 177 height 22
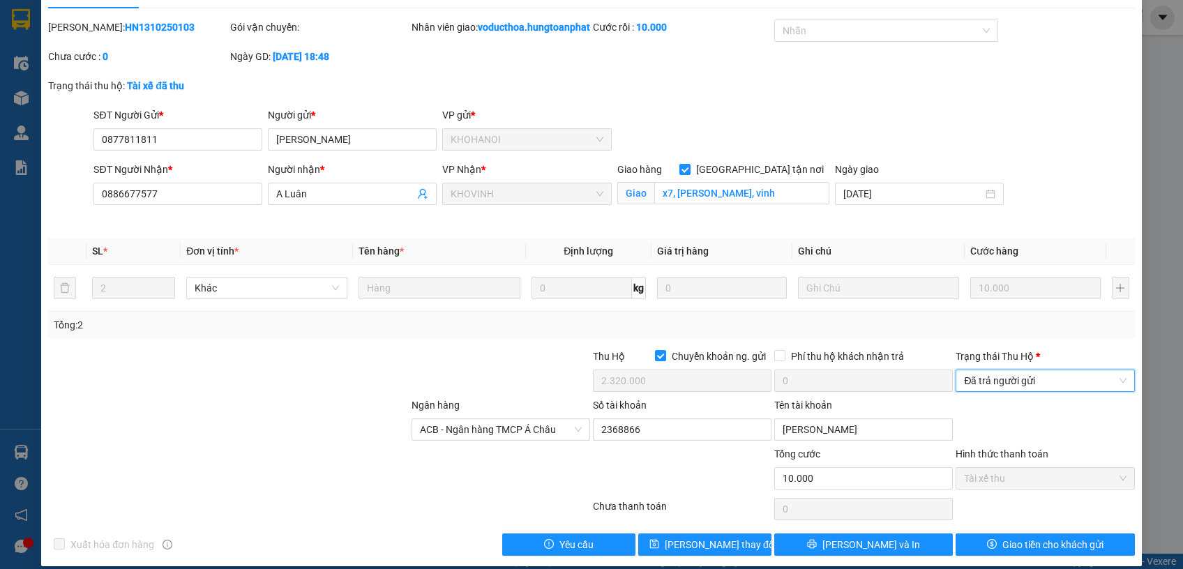
scroll to position [59, 0]
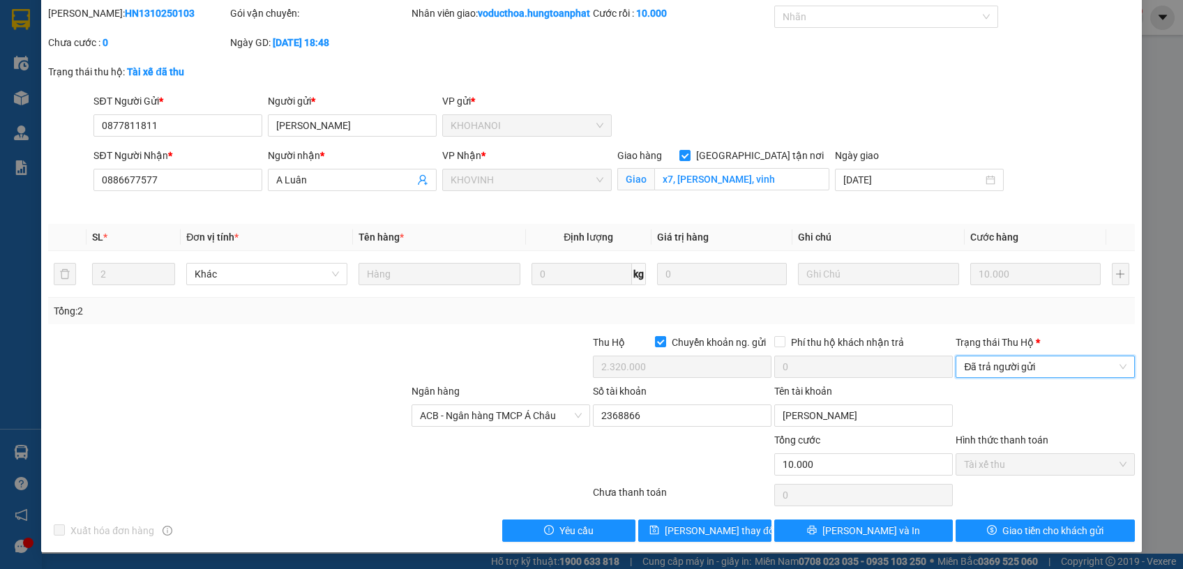
click at [1032, 373] on span "Đã trả người gửi" at bounding box center [1045, 366] width 162 height 21
click at [1026, 412] on div "Đã trả người gửi" at bounding box center [1035, 416] width 160 height 15
click at [1036, 527] on span "Giao tiền cho khách gửi" at bounding box center [1052, 530] width 101 height 15
